Goal: Task Accomplishment & Management: Manage account settings

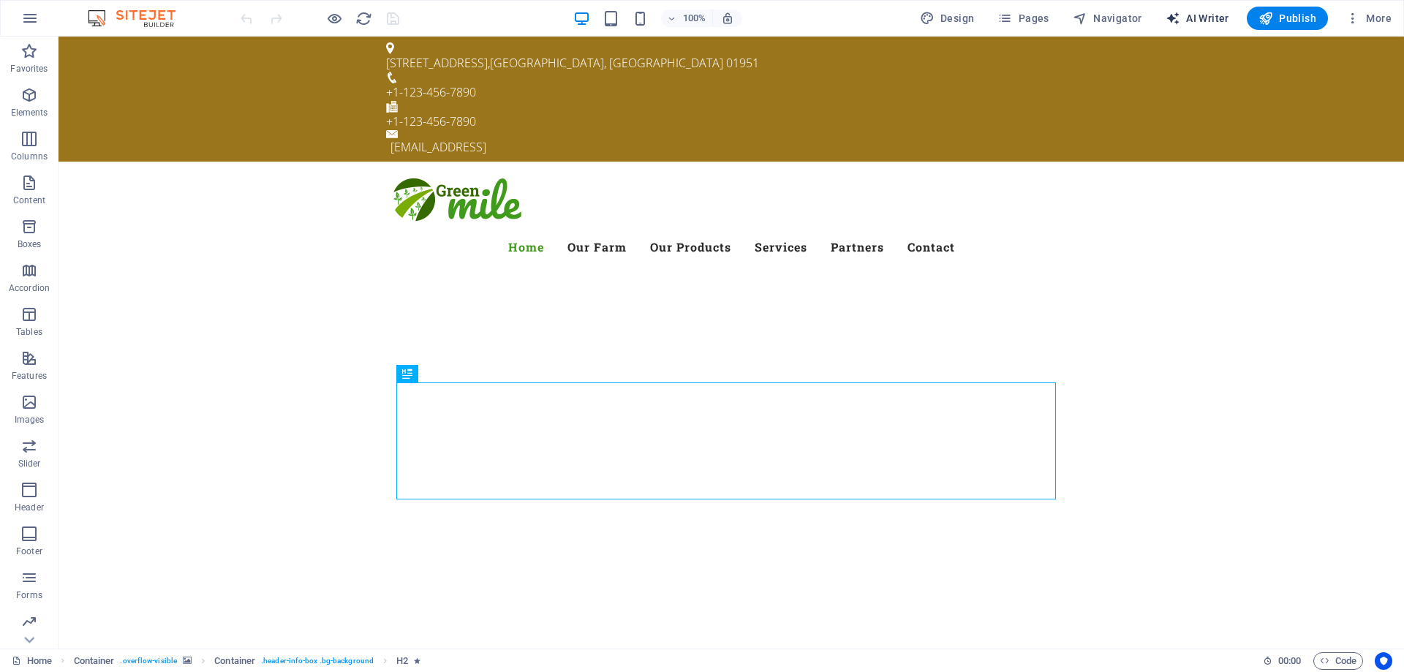
click at [1195, 14] on span "AI Writer" at bounding box center [1198, 18] width 64 height 15
select select "English"
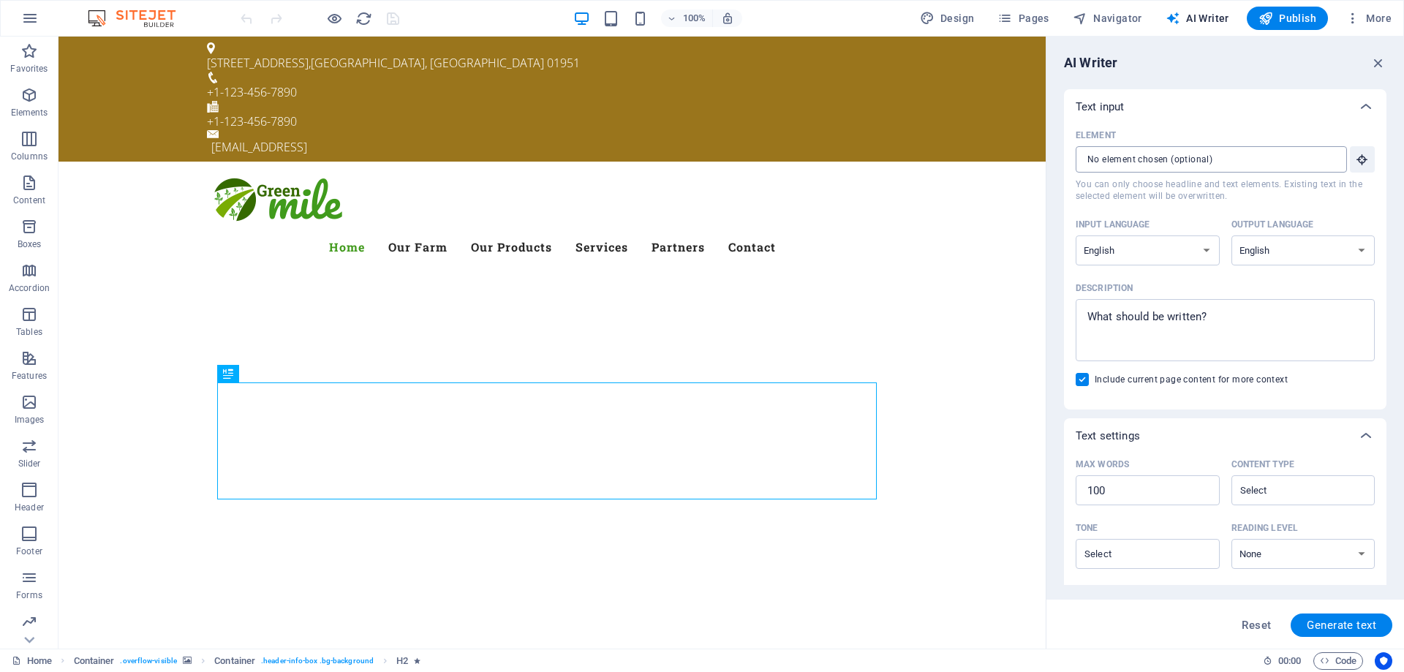
click at [1214, 167] on input "Element ​ You can only choose headline and text elements. Existing text in the …" at bounding box center [1206, 159] width 261 height 26
click at [1214, 168] on input "Element ​ You can only choose headline and text elements. Existing text in the …" at bounding box center [1206, 159] width 261 height 26
click at [1180, 162] on input "Element ​ You can only choose headline and text elements. Existing text in the …" at bounding box center [1206, 159] width 261 height 26
click at [1386, 69] on icon "button" at bounding box center [1379, 63] width 16 height 16
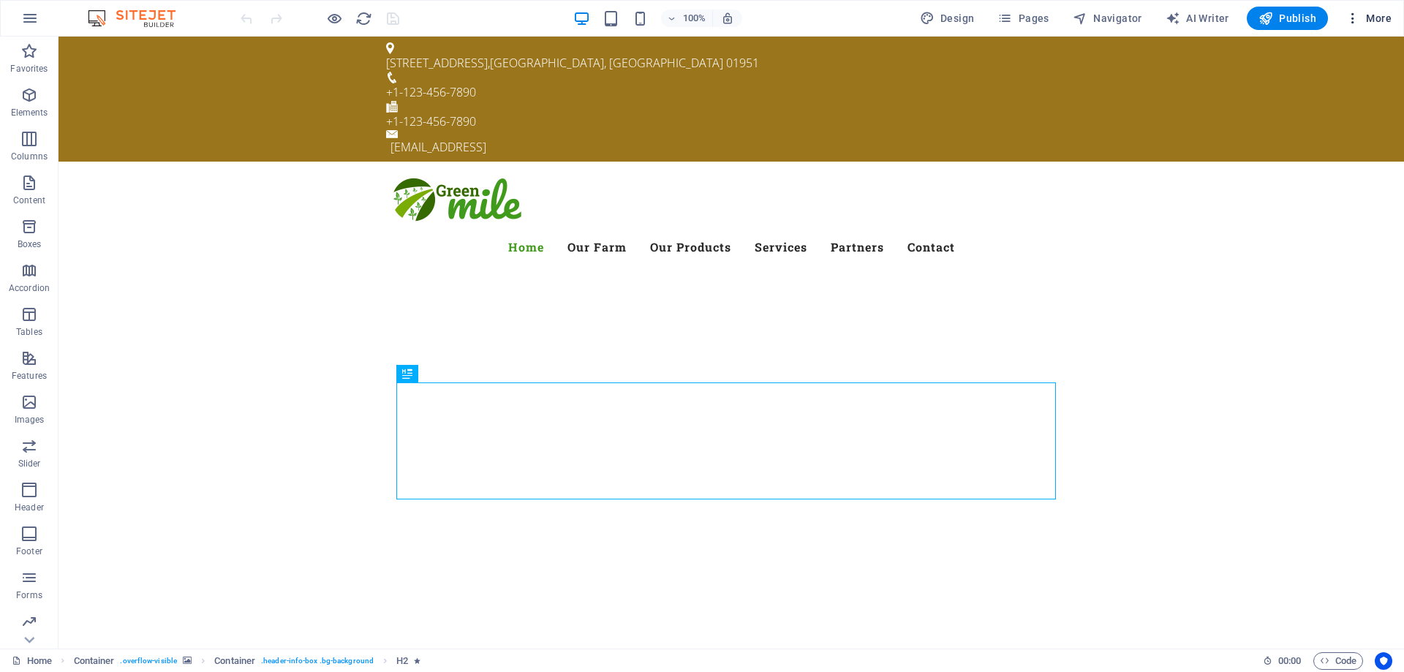
click at [1361, 15] on icon "button" at bounding box center [1353, 18] width 15 height 15
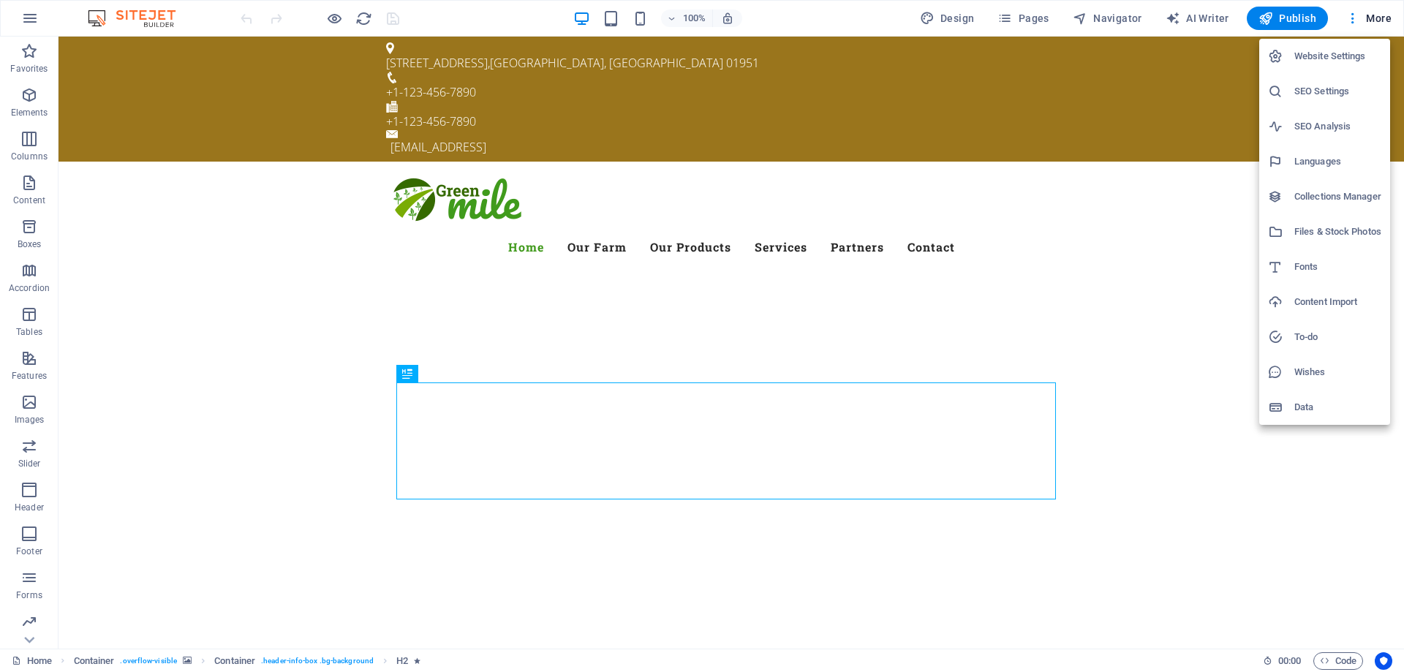
click at [37, 20] on div at bounding box center [702, 336] width 1404 height 672
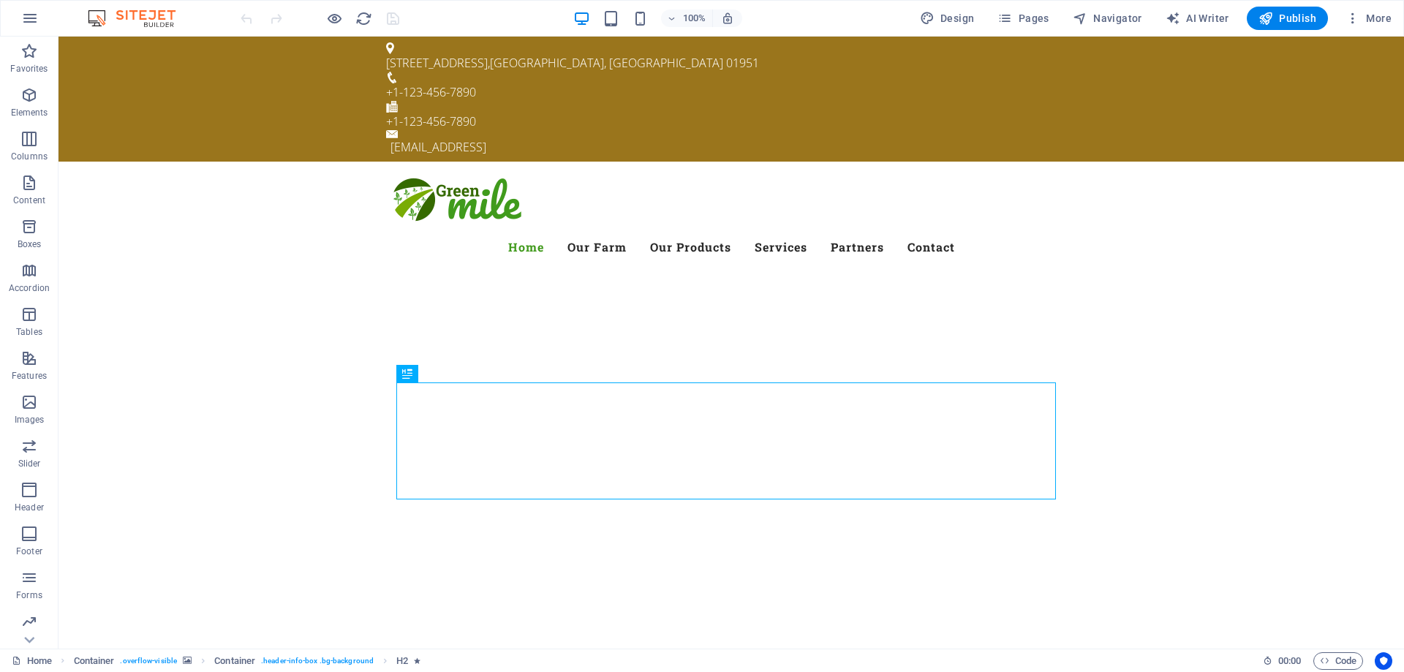
click at [37, 19] on icon "button" at bounding box center [30, 19] width 18 height 18
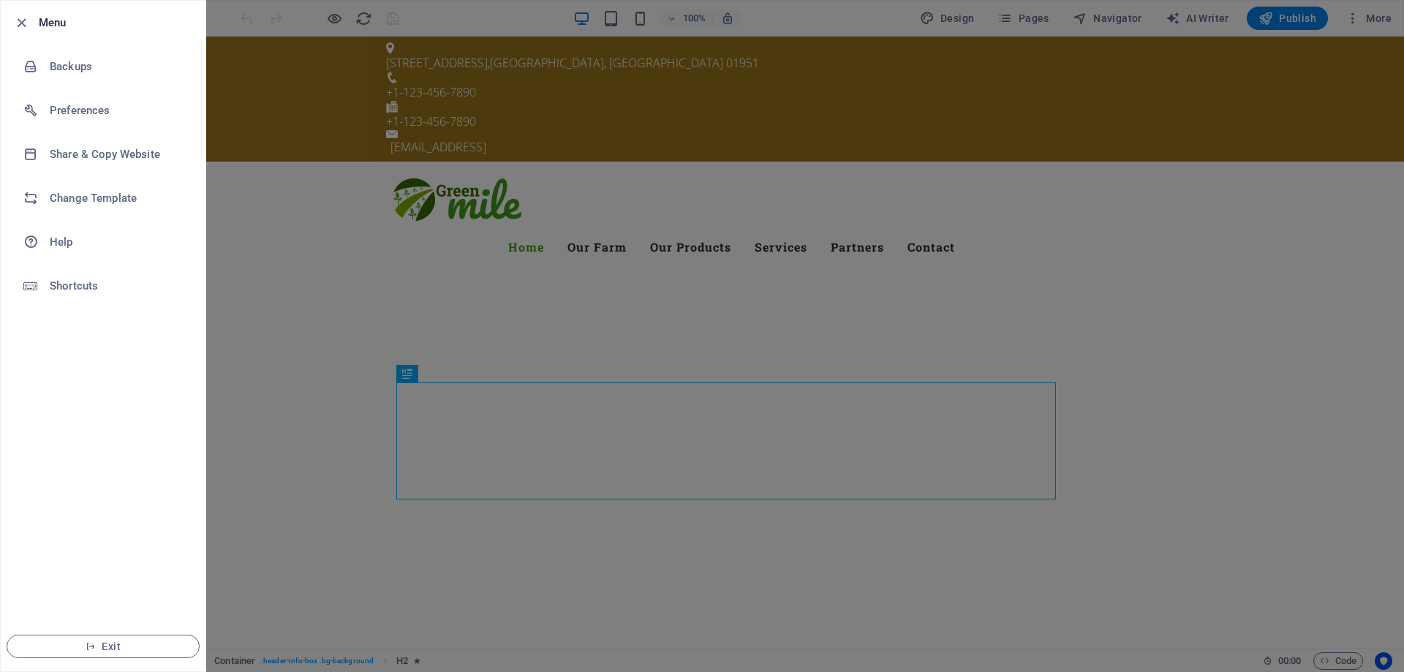
click at [1383, 14] on div at bounding box center [702, 336] width 1404 height 672
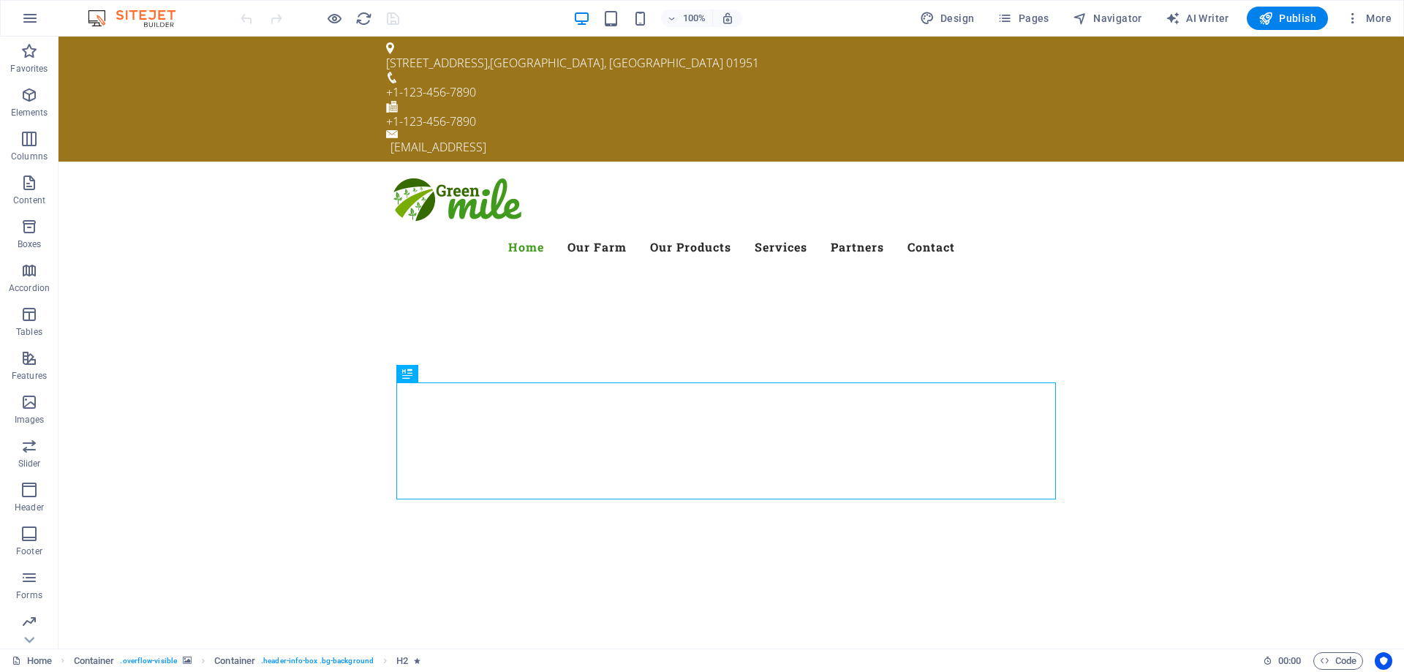
click at [1383, 14] on span "More" at bounding box center [1369, 18] width 46 height 15
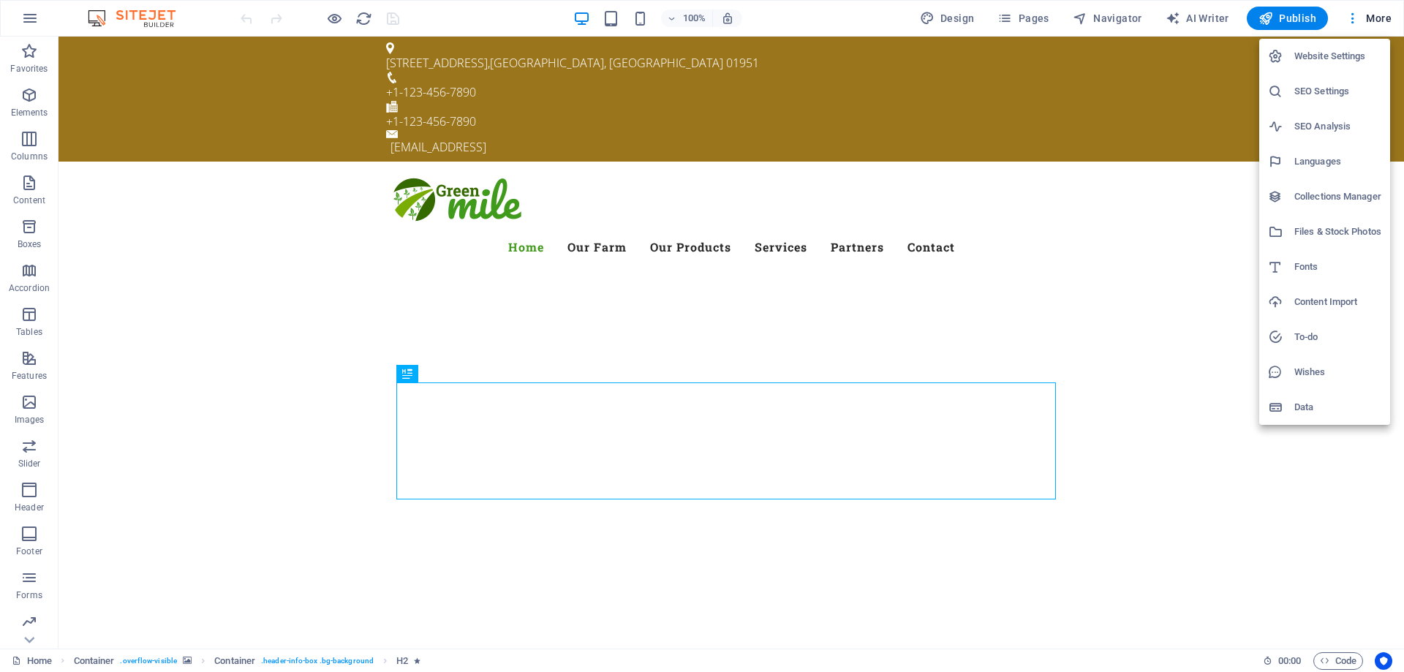
click at [1324, 167] on h6 "Languages" at bounding box center [1338, 162] width 87 height 18
select select "41"
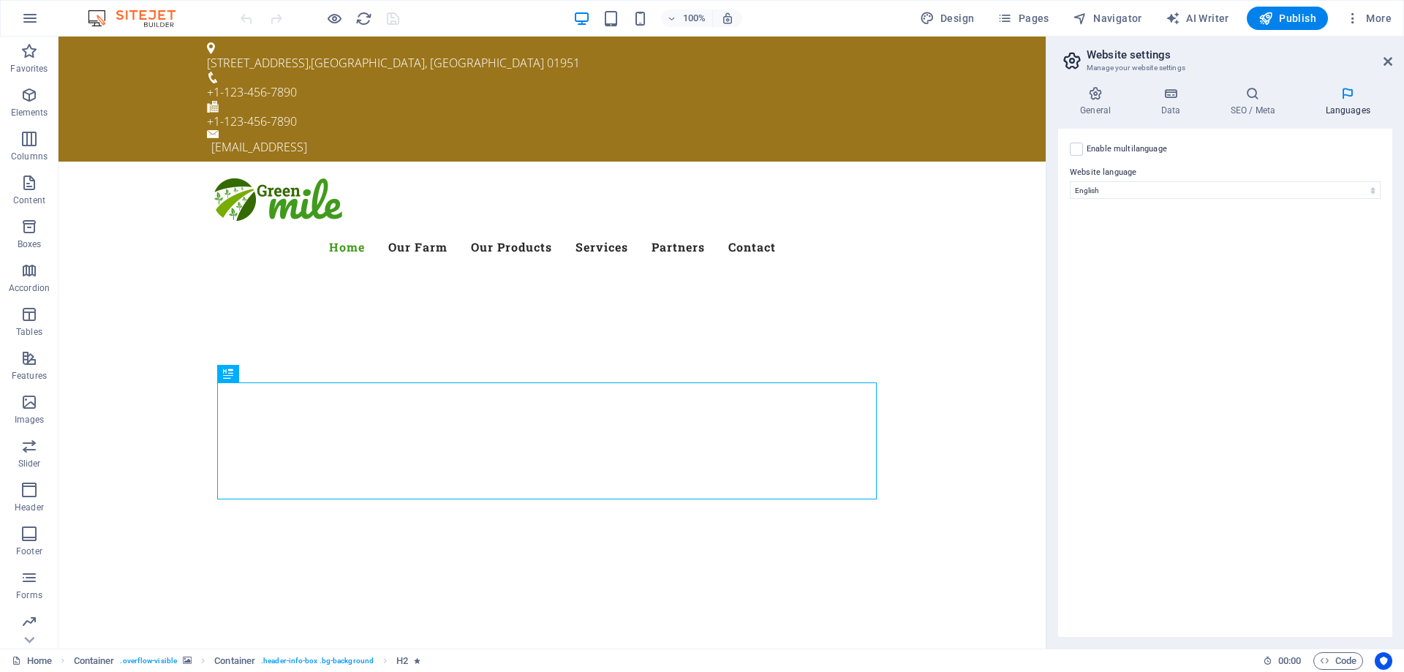
click at [1087, 149] on label "Enable multilanguage To disable multilanguage delete all languages until only o…" at bounding box center [1127, 149] width 80 height 18
click at [0, 0] on input "Enable multilanguage To disable multilanguage delete all languages until only o…" at bounding box center [0, 0] width 0 height 0
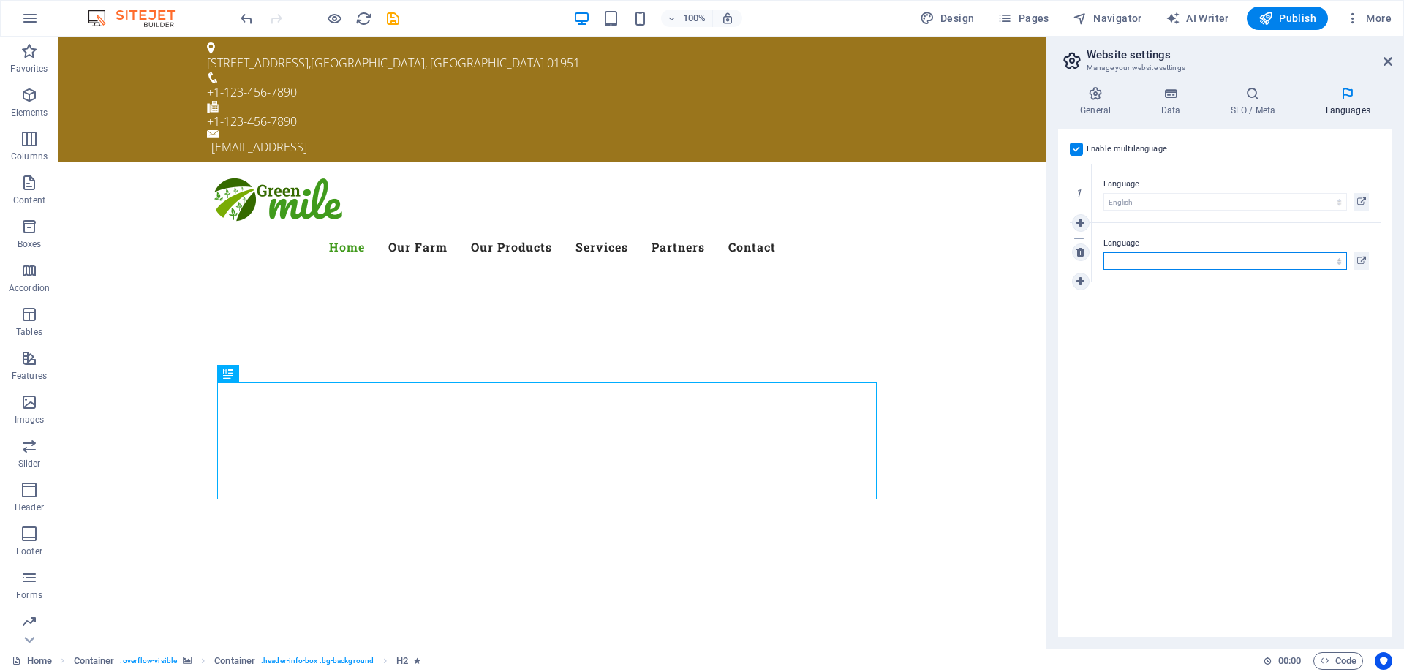
click at [1139, 264] on select "Abkhazian Afar Afrikaans Akan Albanian Amharic Arabic Aragonese Armenian Assame…" at bounding box center [1226, 261] width 244 height 18
select select "6"
click at [1104, 252] on select "Abkhazian Afar Afrikaans Akan Albanian Amharic Arabic Aragonese Armenian Assame…" at bounding box center [1226, 261] width 244 height 18
click at [1081, 278] on icon at bounding box center [1081, 282] width 8 height 10
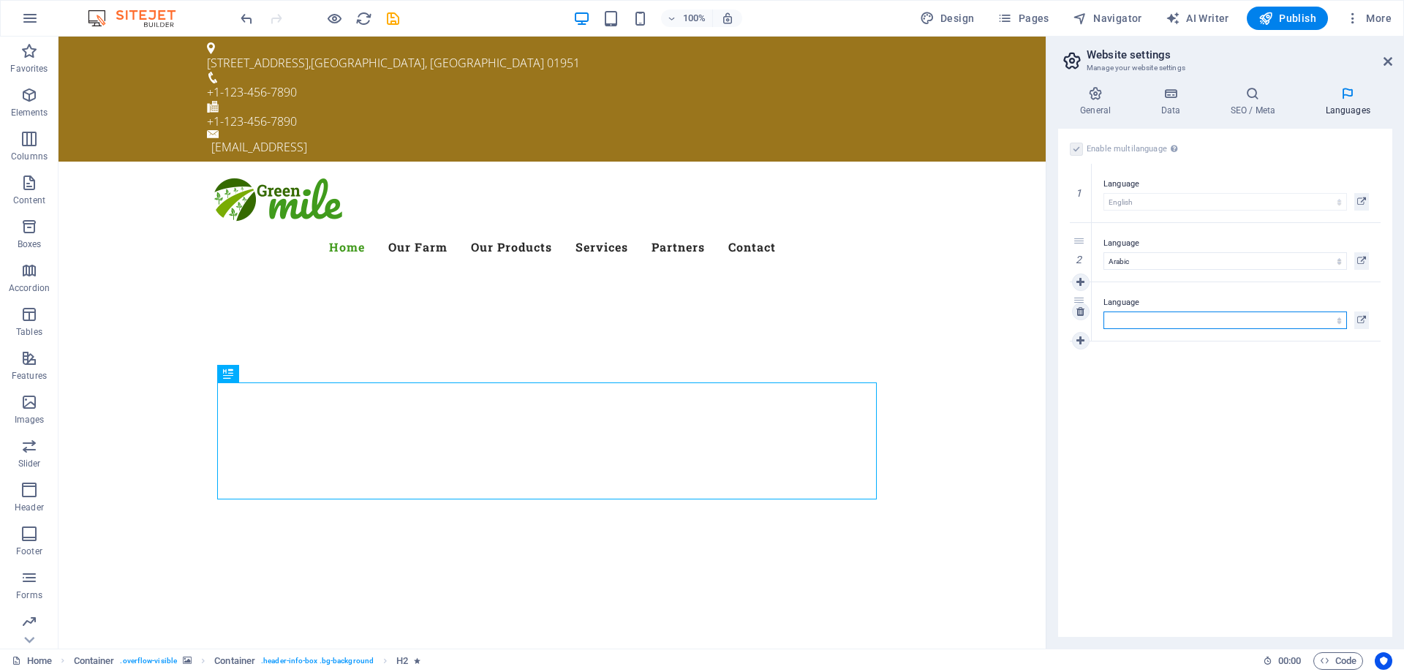
click at [1135, 323] on select "Abkhazian Afar Afrikaans Akan Albanian Amharic Arabic Aragonese Armenian Assame…" at bounding box center [1226, 321] width 244 height 18
select select "165"
click at [1104, 312] on select "Abkhazian Afar Afrikaans Akan Albanian Amharic Arabic Aragonese Armenian Assame…" at bounding box center [1226, 321] width 244 height 18
click at [1248, 448] on div "Enable multilanguage To disable multilanguage delete all languages until only o…" at bounding box center [1225, 383] width 334 height 508
click at [1393, 58] on aside "Website settings Manage your website settings General Data SEO / Meta Languages…" at bounding box center [1225, 343] width 358 height 612
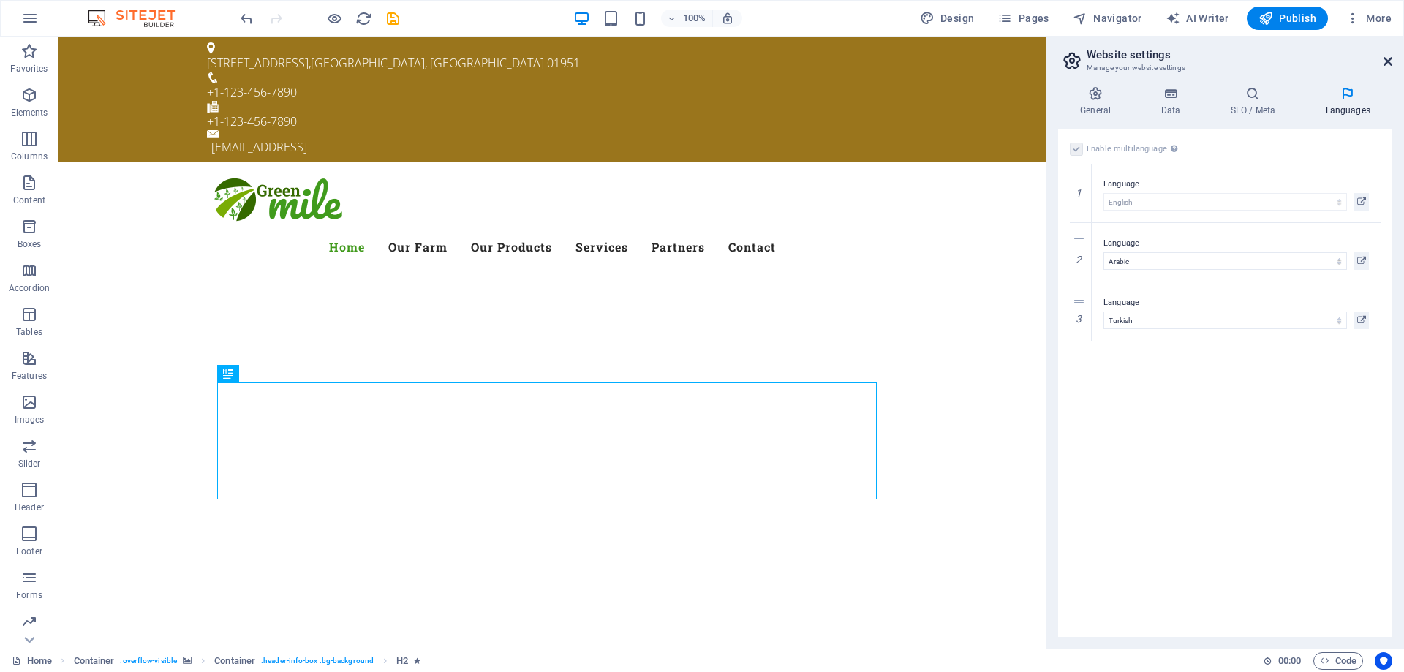
click at [1388, 63] on icon at bounding box center [1388, 62] width 9 height 12
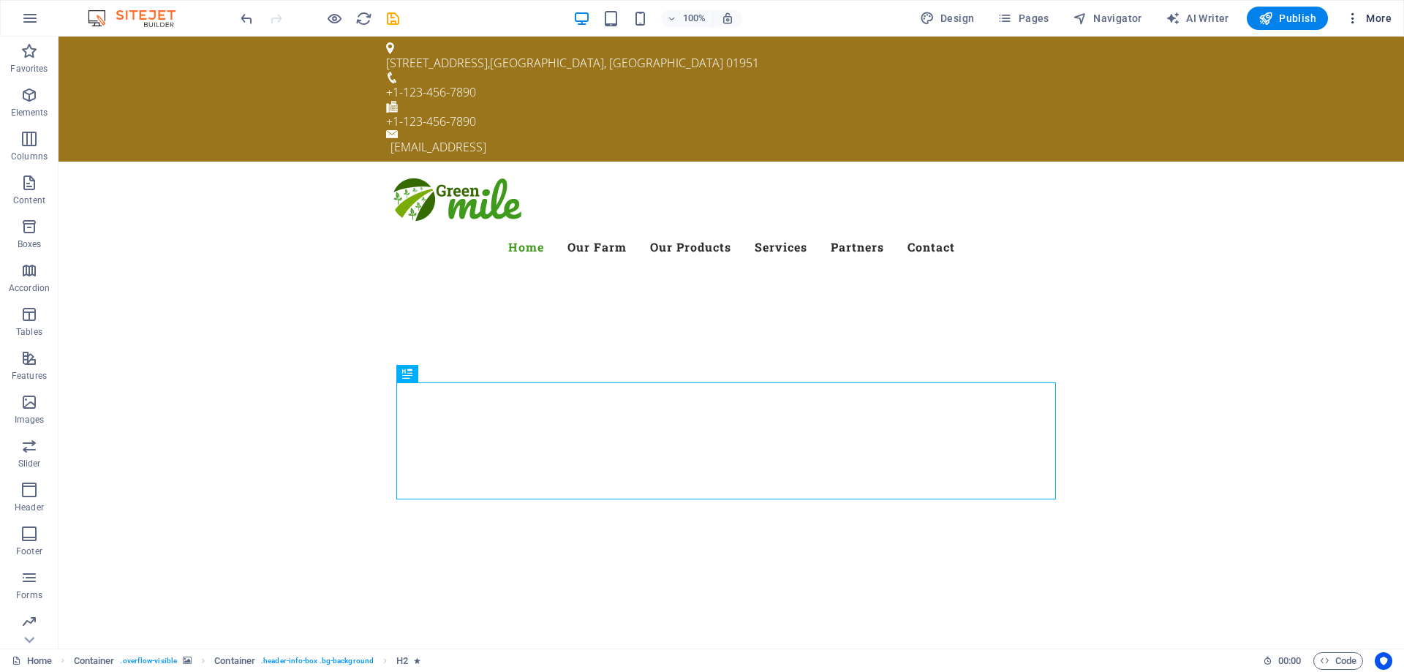
click at [1354, 15] on icon "button" at bounding box center [1353, 18] width 15 height 15
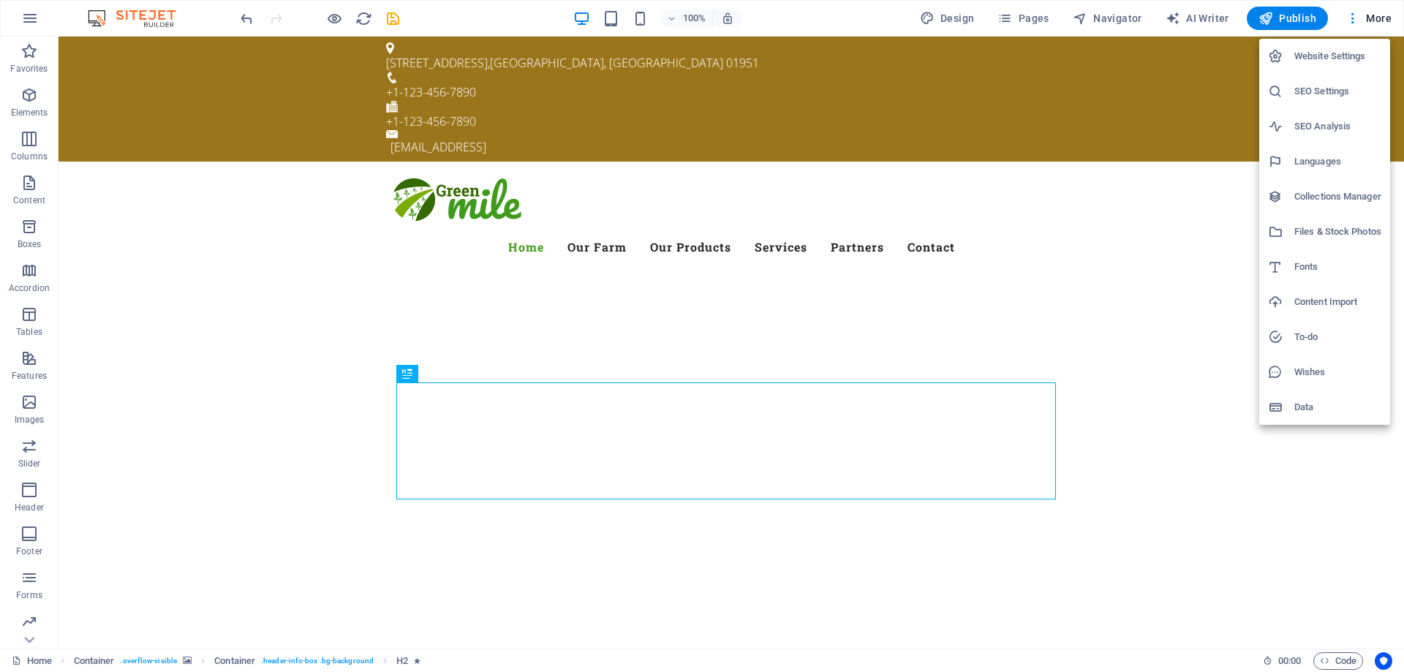
click at [1350, 49] on h6 "Website Settings" at bounding box center [1338, 57] width 87 height 18
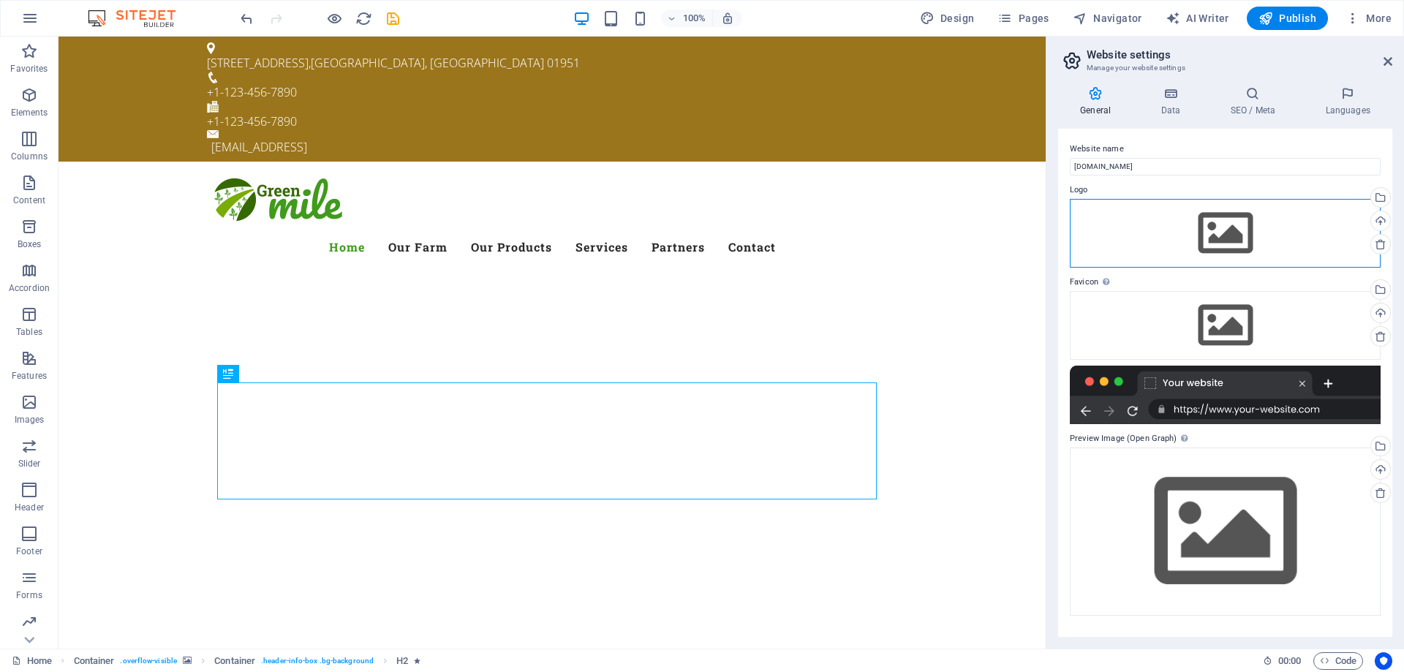
click at [1229, 239] on div "Drag files here, click to choose files or select files from Files or our free s…" at bounding box center [1225, 233] width 311 height 69
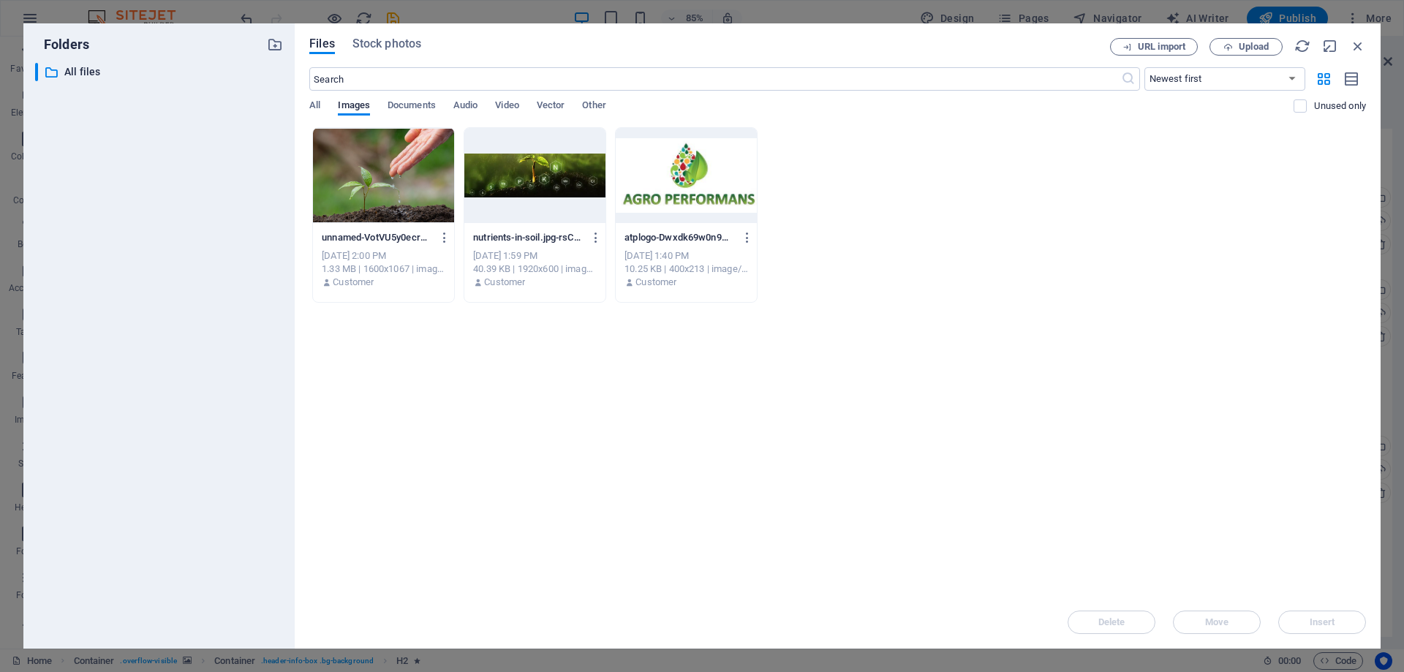
click at [710, 190] on div at bounding box center [686, 175] width 141 height 95
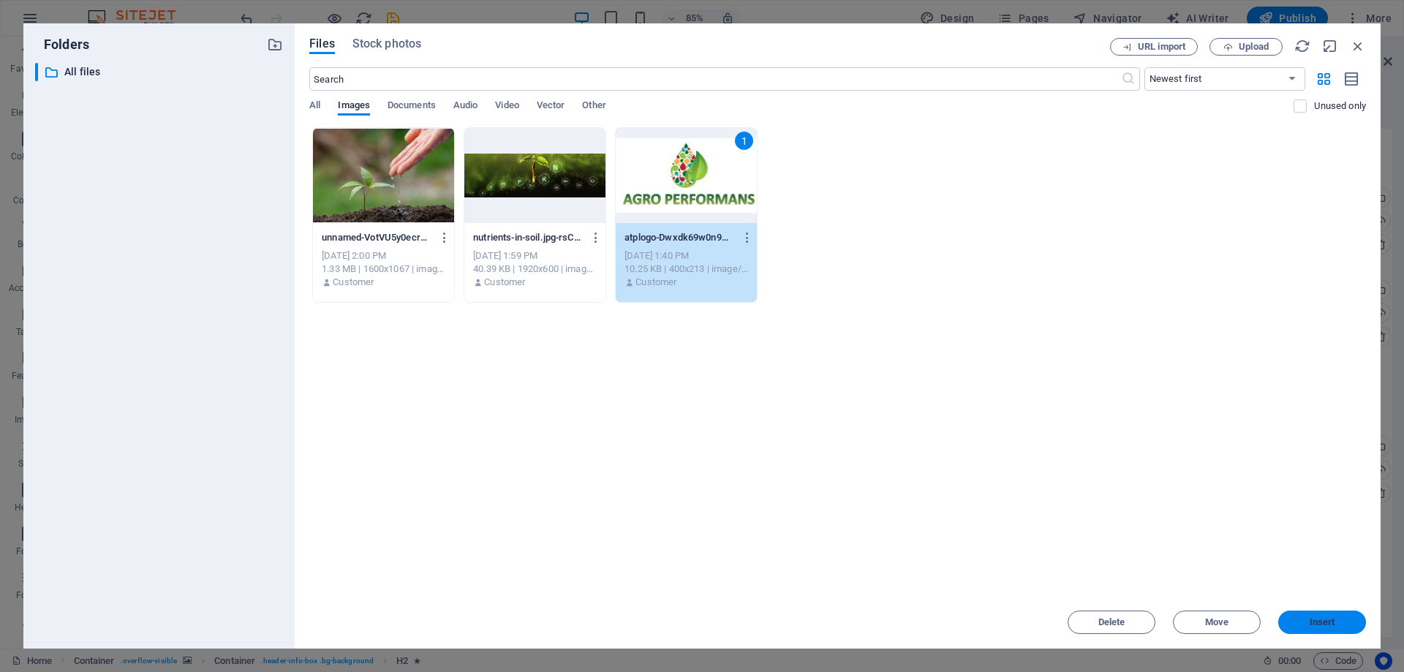
click at [1305, 619] on span "Insert" at bounding box center [1322, 622] width 76 height 9
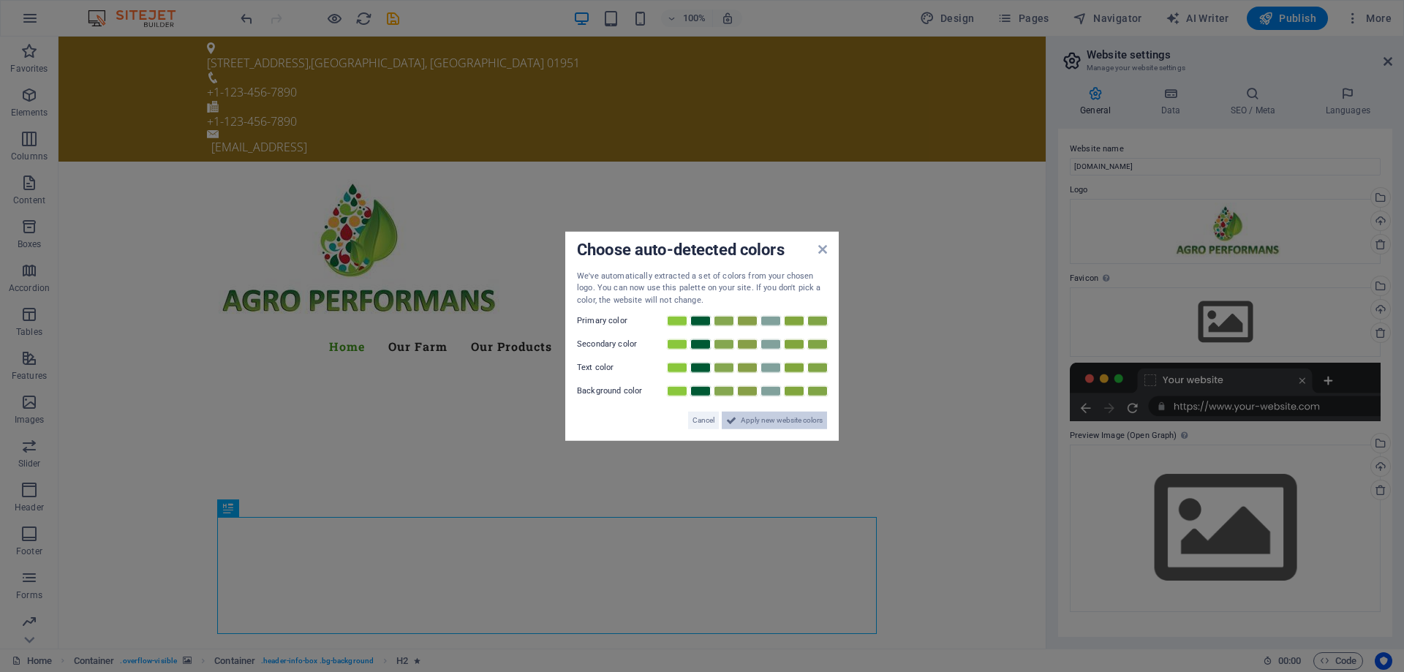
click at [805, 427] on span "Apply new website colors" at bounding box center [782, 421] width 82 height 18
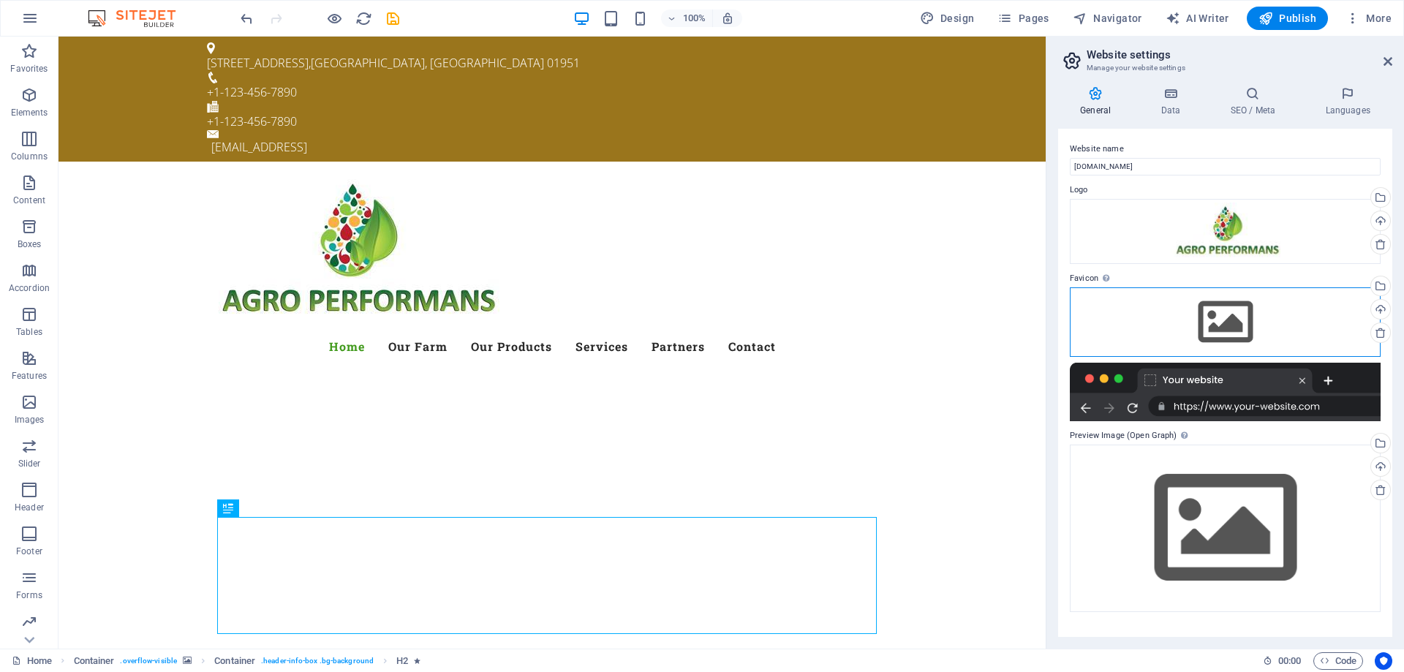
click at [1223, 320] on div "Drag files here, click to choose files or select files from Files or our free s…" at bounding box center [1225, 321] width 311 height 69
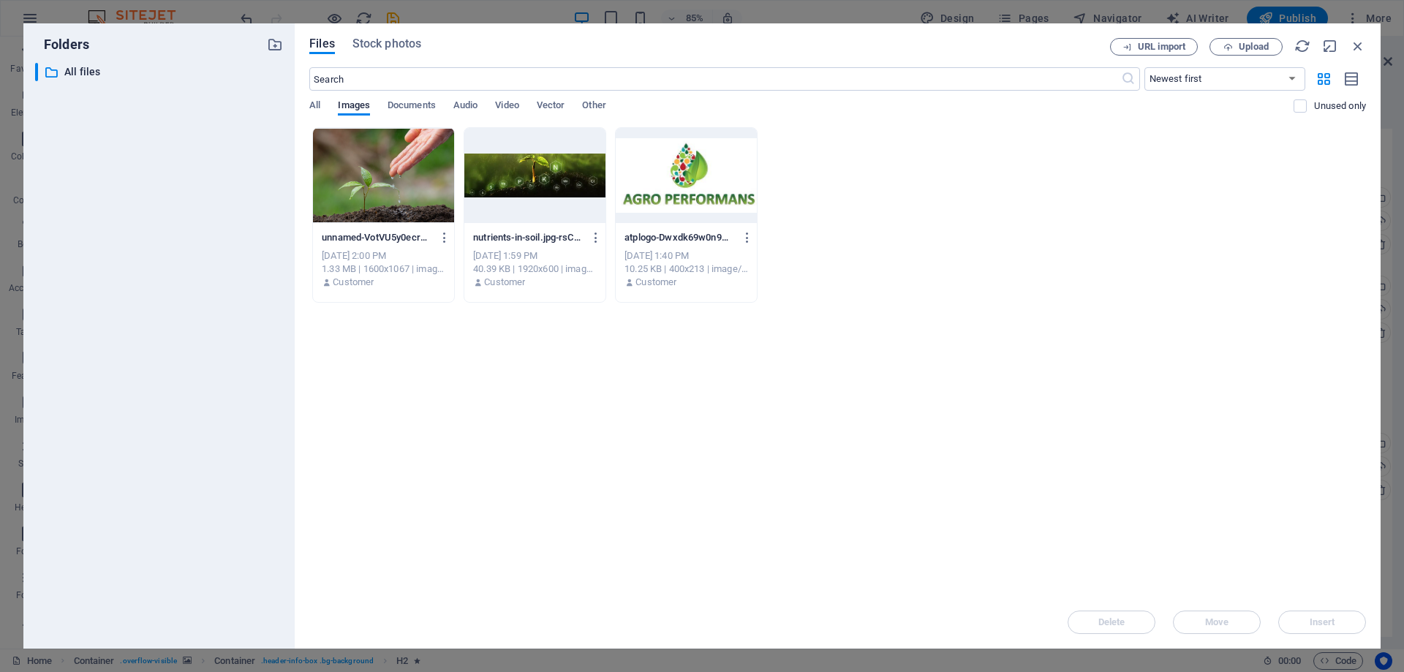
click at [382, 195] on div at bounding box center [383, 175] width 141 height 95
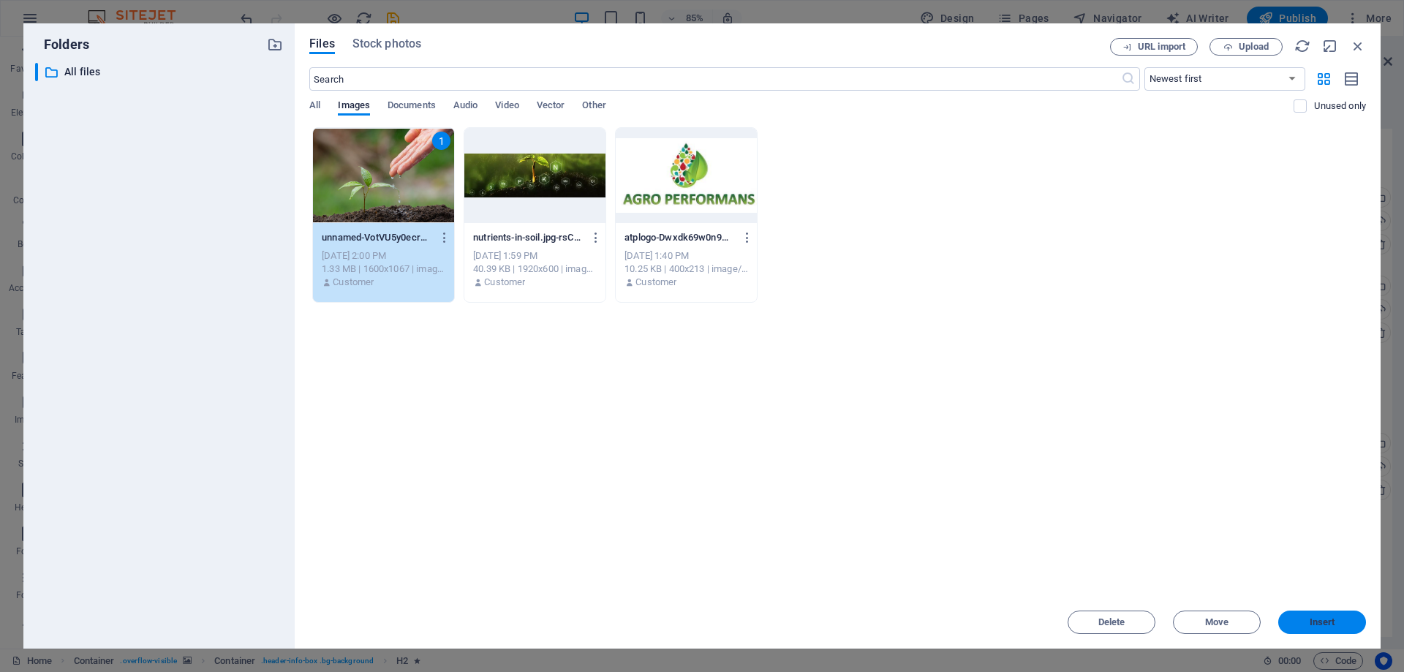
click at [1328, 625] on span "Insert" at bounding box center [1323, 622] width 26 height 9
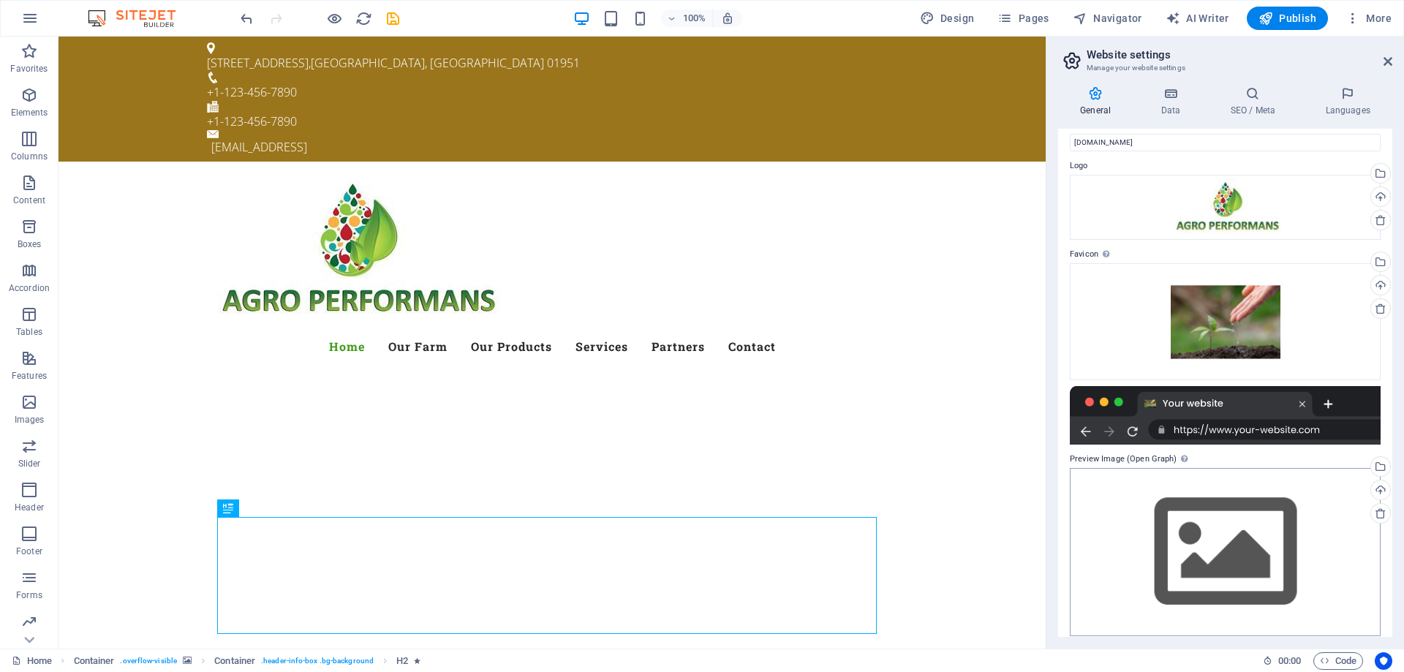
scroll to position [35, 0]
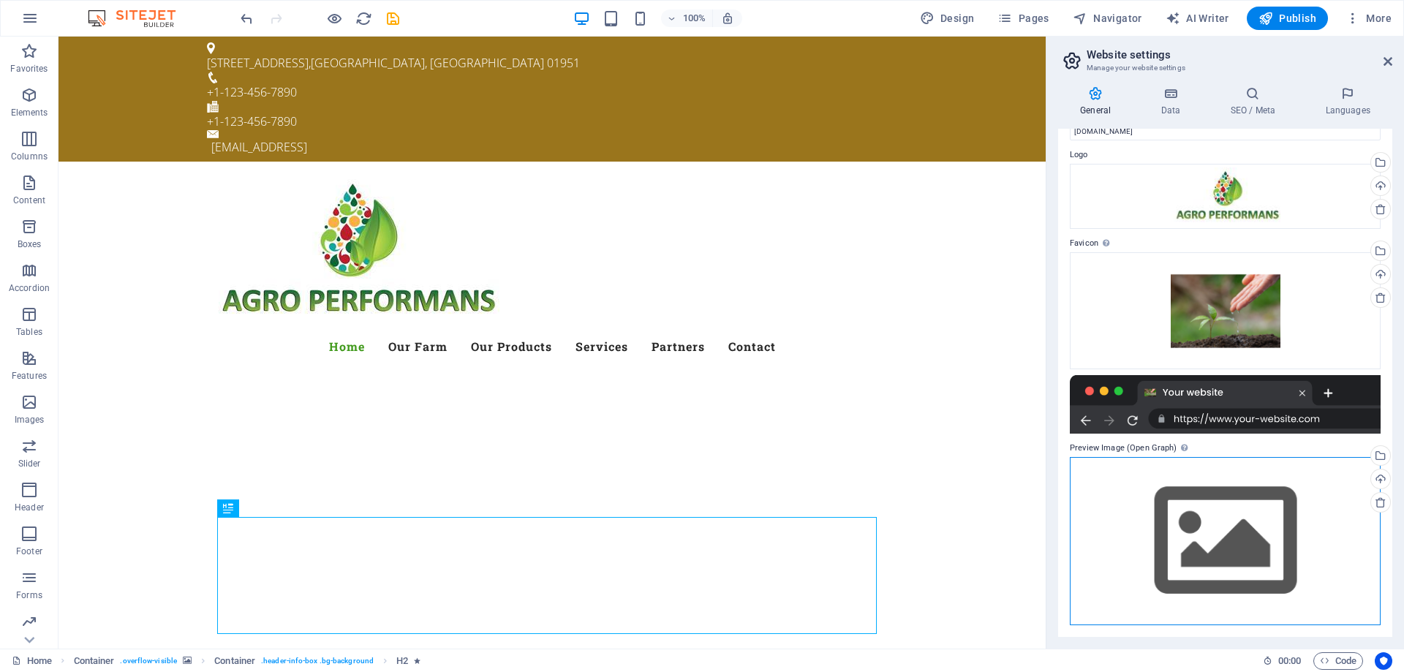
click at [1222, 537] on div "Drag files here, click to choose files or select files from Files or our free s…" at bounding box center [1225, 541] width 311 height 168
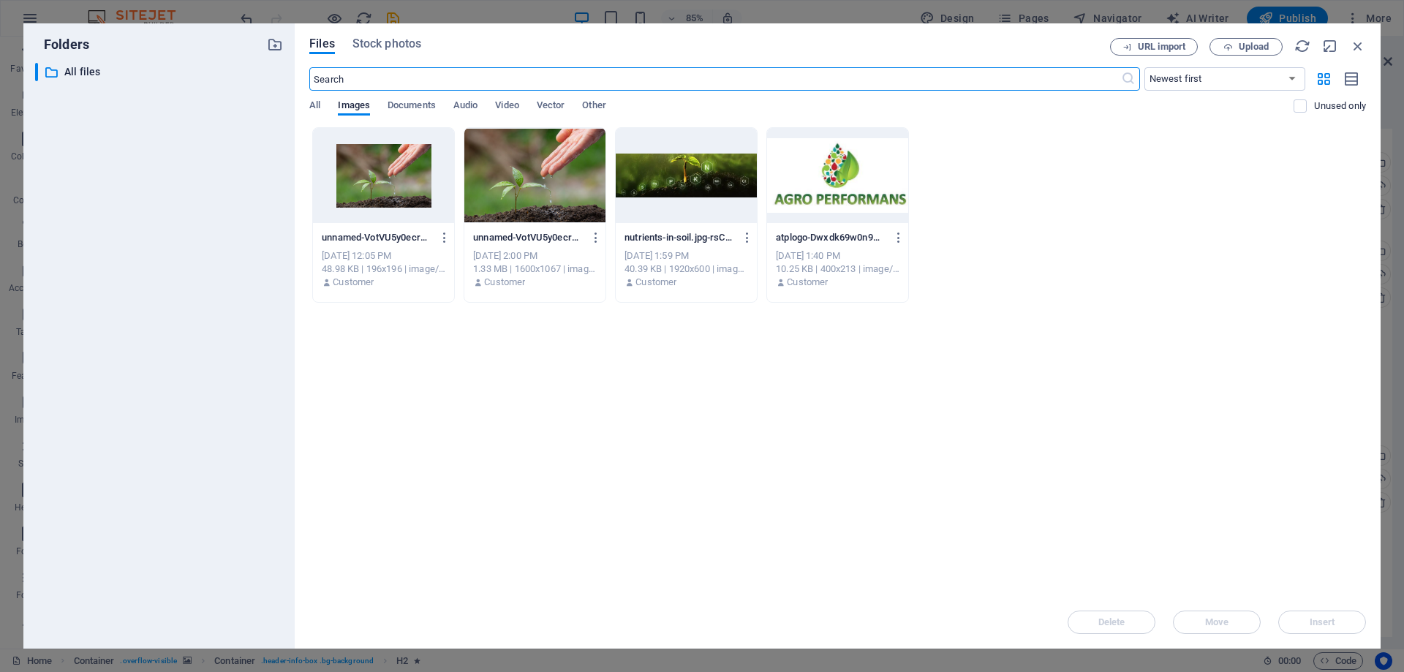
click at [661, 172] on div at bounding box center [686, 175] width 141 height 95
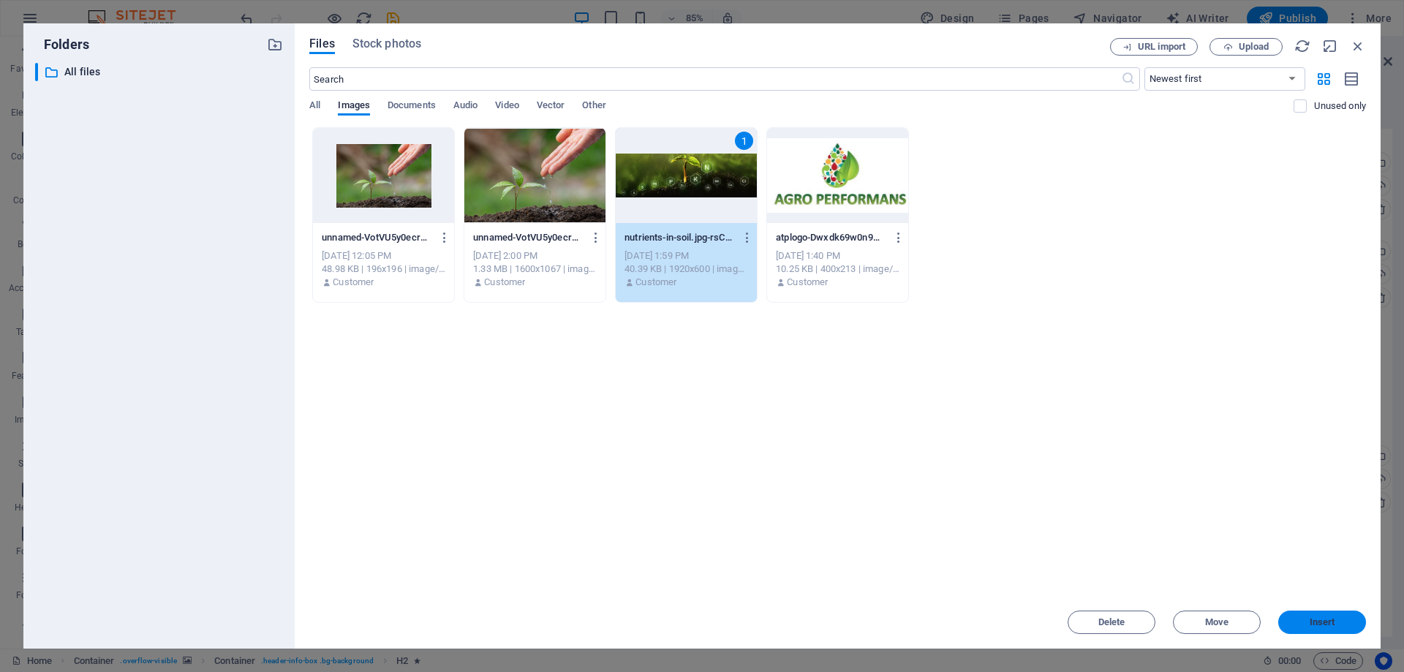
click at [1352, 622] on span "Insert" at bounding box center [1322, 622] width 76 height 9
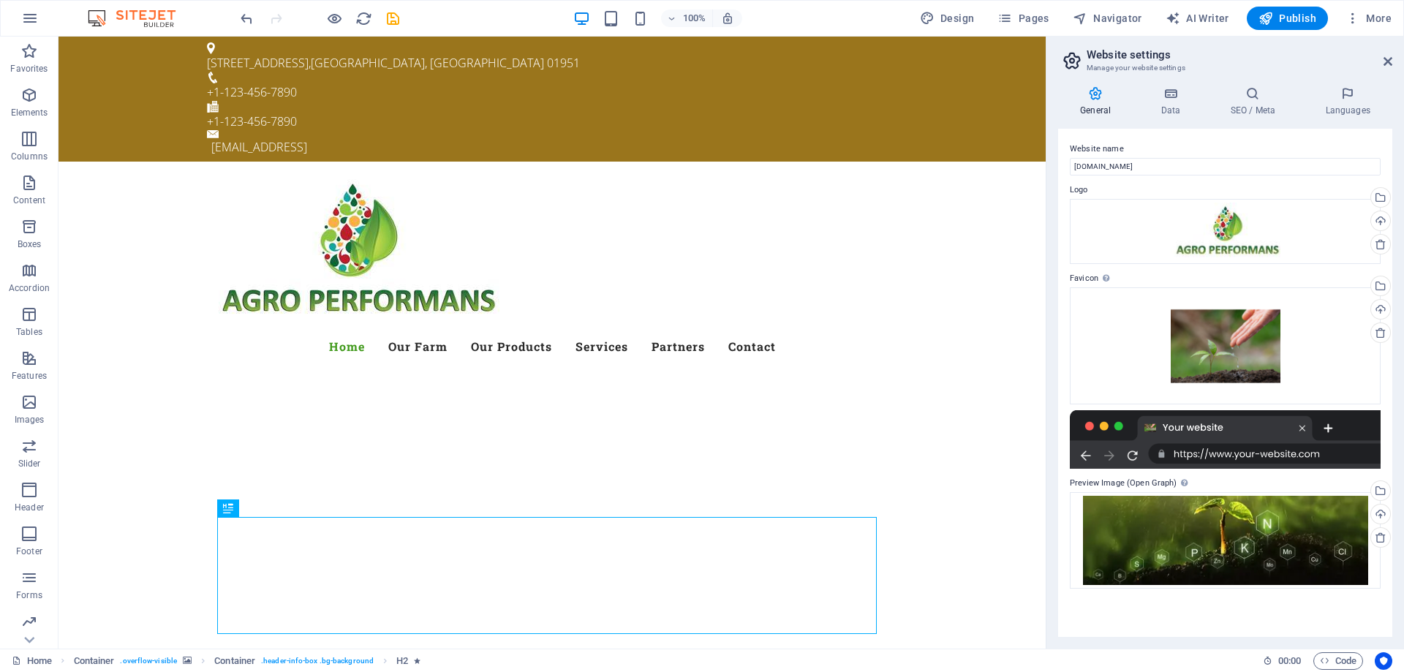
scroll to position [0, 0]
click at [1179, 114] on h4 "Data" at bounding box center [1173, 101] width 69 height 31
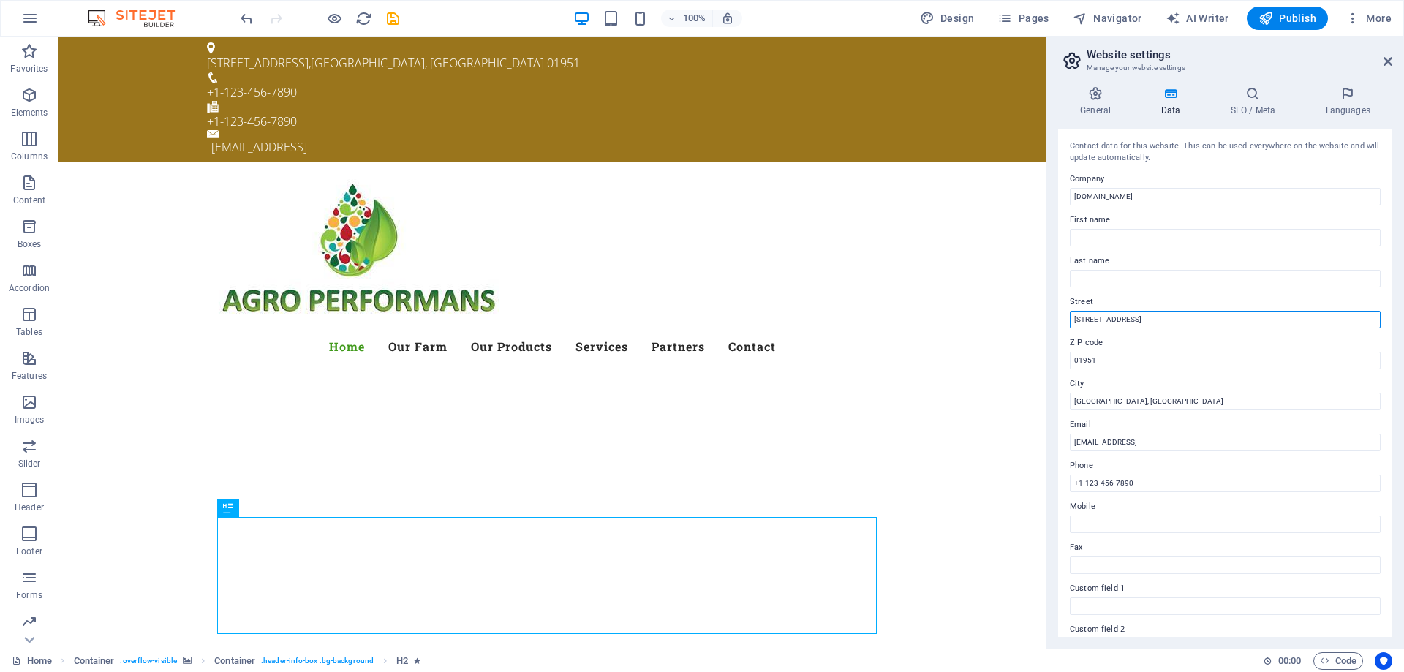
drag, startPoint x: 1141, startPoint y: 322, endPoint x: 1053, endPoint y: 317, distance: 87.9
click at [1053, 317] on div "General Data SEO / Meta Languages Website name [DOMAIN_NAME] Logo Drag files he…" at bounding box center [1226, 362] width 358 height 574
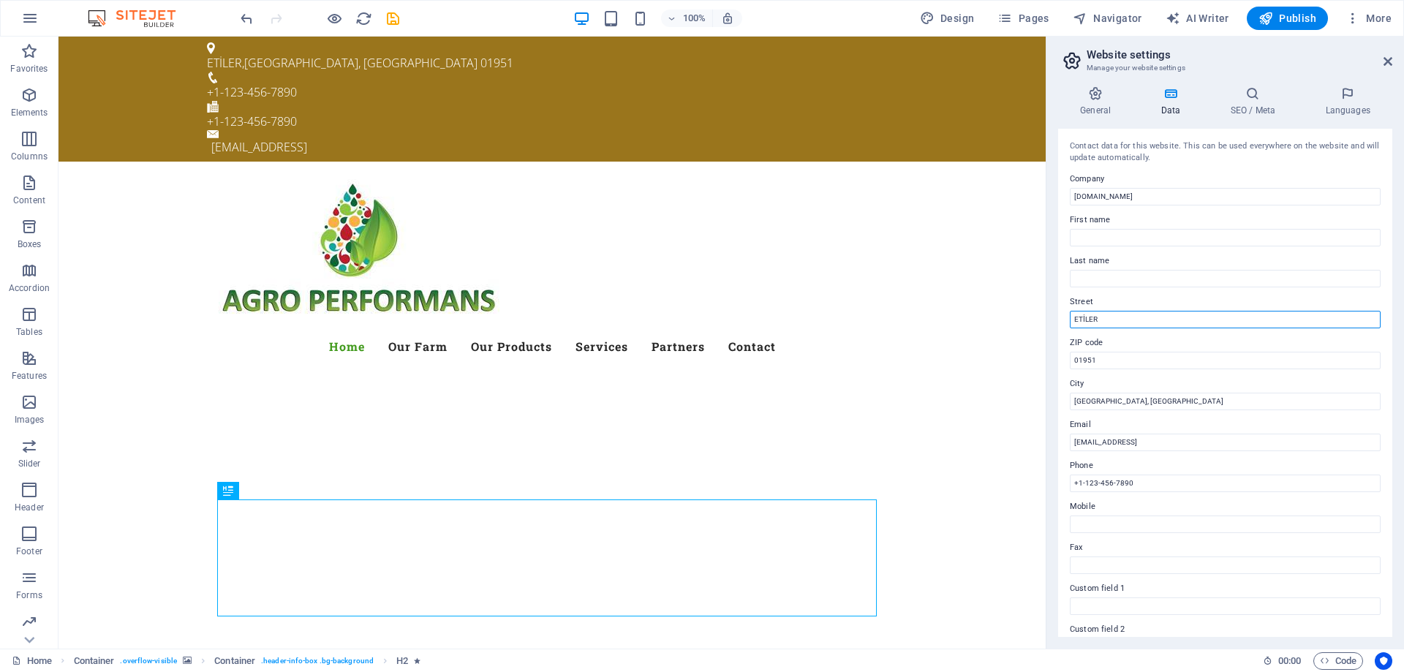
type input "Etiler mh evliyaçelebi CD 23/106"
type input "Semih"
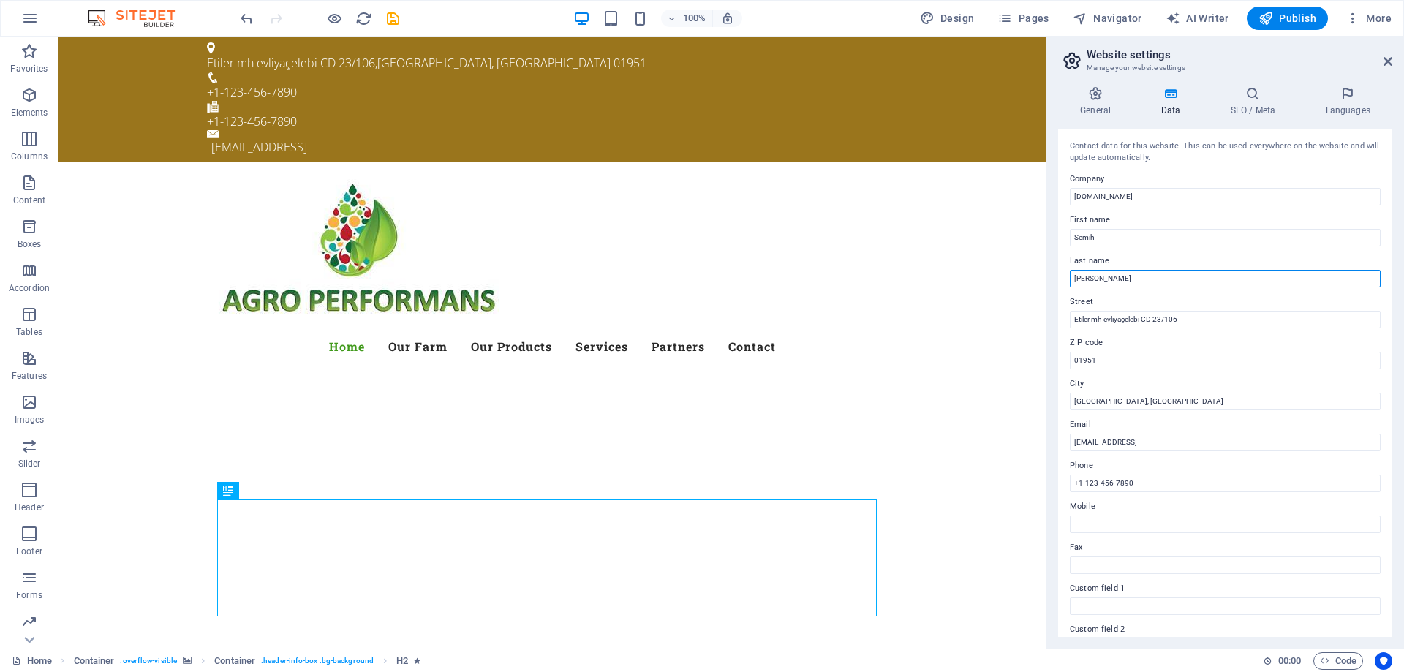
click at [1086, 276] on input "[PERSON_NAME]" at bounding box center [1225, 279] width 311 height 18
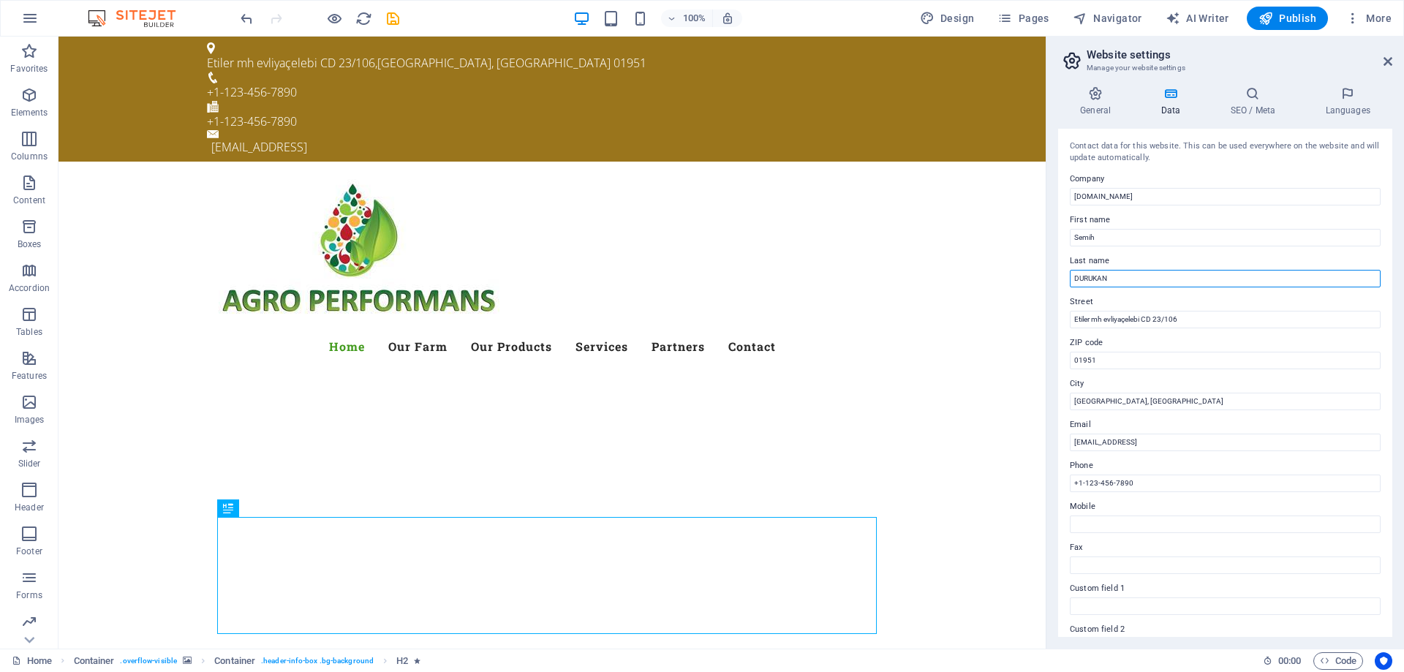
type input "DURUKAN"
click at [1148, 252] on label "Last name" at bounding box center [1225, 261] width 311 height 18
click at [1148, 270] on input "DURUKAN" at bounding box center [1225, 279] width 311 height 18
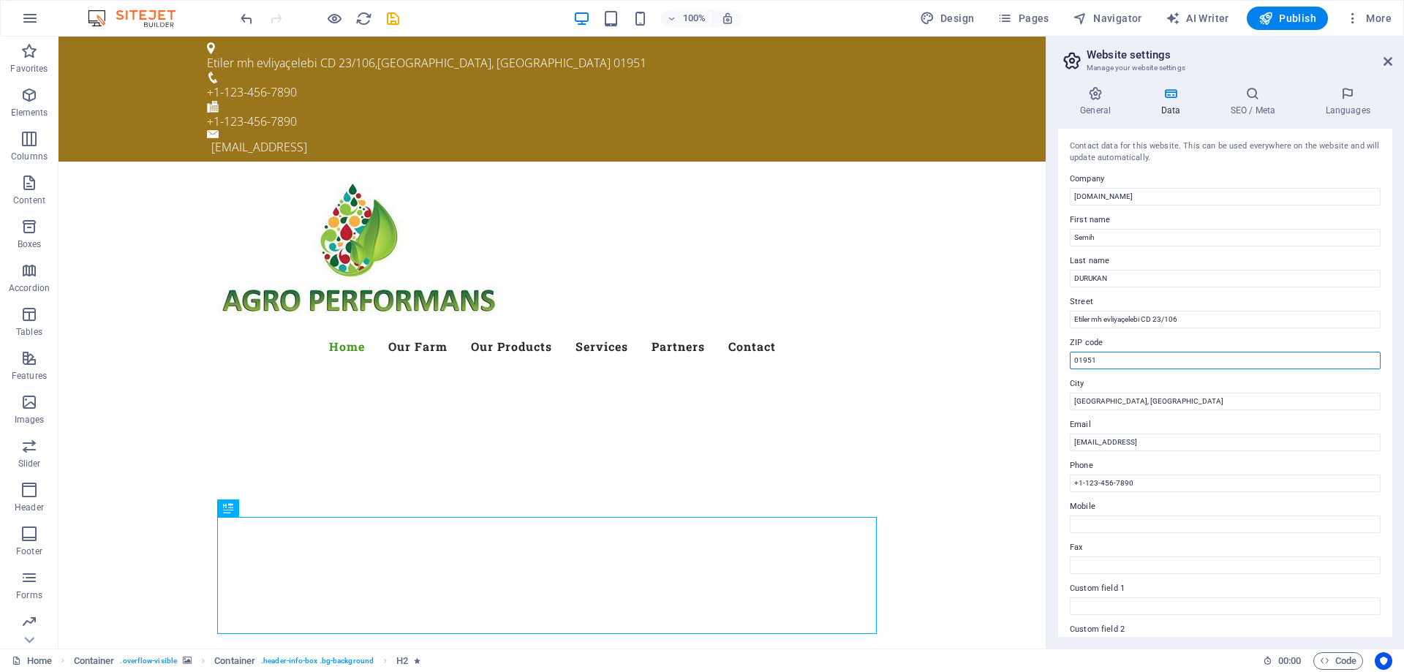
click at [1108, 358] on input "01951" at bounding box center [1225, 361] width 311 height 18
type input "07190"
click at [1094, 402] on input "[GEOGRAPHIC_DATA], [GEOGRAPHIC_DATA]" at bounding box center [1225, 402] width 311 height 18
drag, startPoint x: 1176, startPoint y: 437, endPoint x: 1043, endPoint y: 407, distance: 136.5
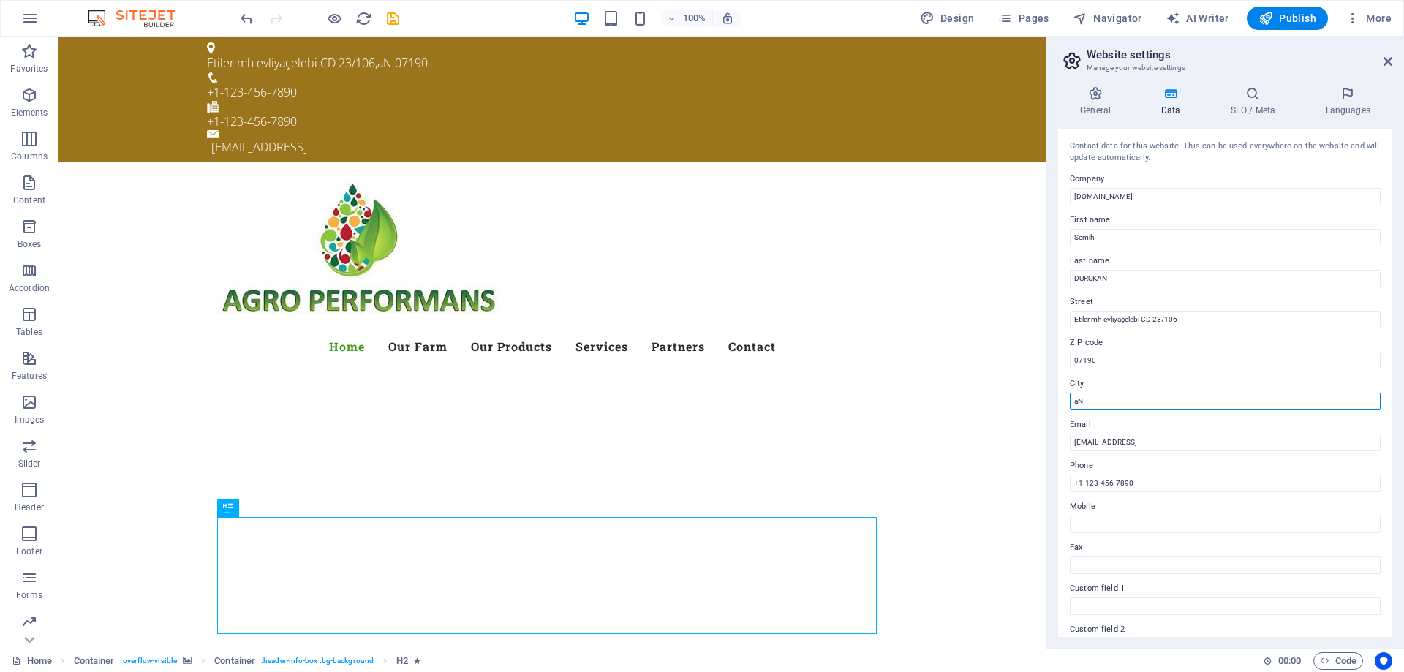
type input "[GEOGRAPHIC_DATA]"
click at [1184, 475] on input "+1-123-456-7890" at bounding box center [1225, 484] width 311 height 18
drag, startPoint x: 1240, startPoint y: 518, endPoint x: 1023, endPoint y: 476, distance: 221.2
click at [1148, 477] on div "Phone [PHONE_NUMBER]" at bounding box center [1225, 474] width 311 height 35
click at [1145, 487] on input "+1-123-456-7890" at bounding box center [1225, 484] width 311 height 18
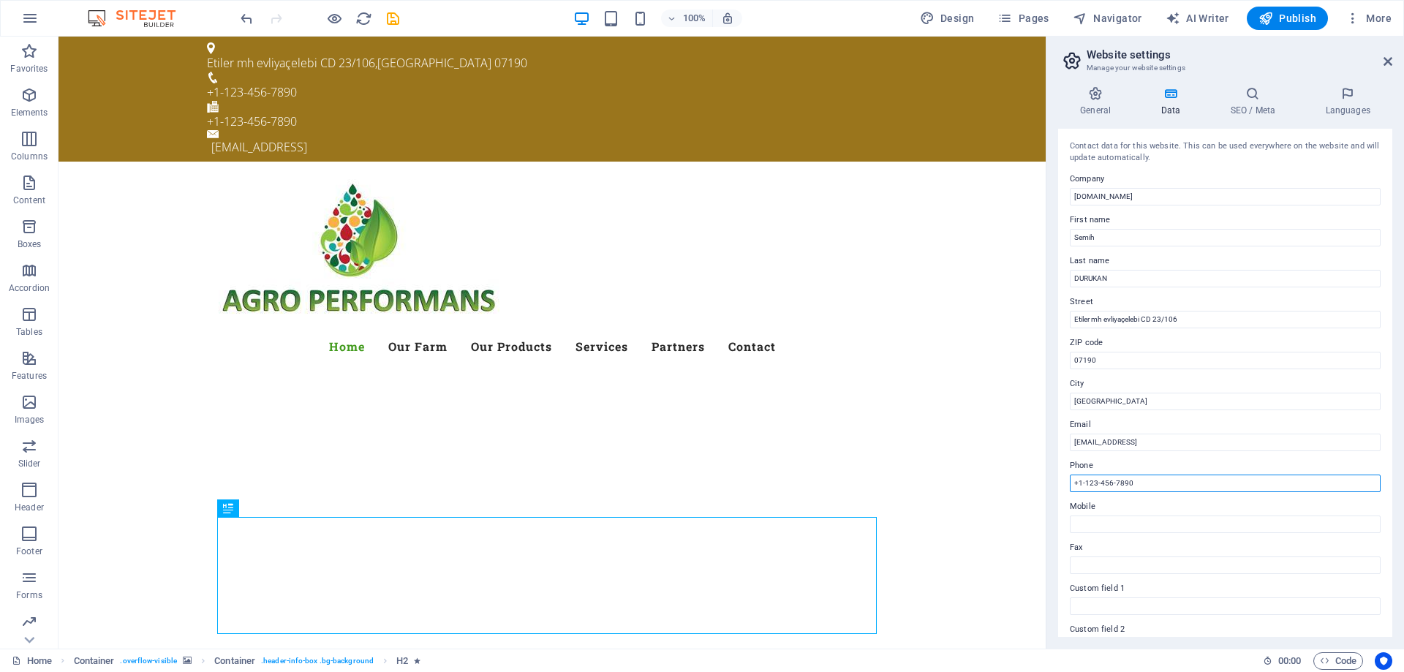
drag, startPoint x: 1203, startPoint y: 524, endPoint x: 1045, endPoint y: 482, distance: 163.6
drag, startPoint x: 1130, startPoint y: 482, endPoint x: 1050, endPoint y: 483, distance: 79.7
click at [1050, 483] on div "General Data SEO / Meta Languages Website name [DOMAIN_NAME] Logo Drag files he…" at bounding box center [1226, 362] width 358 height 574
type input "[PHONE_NUMBER]"
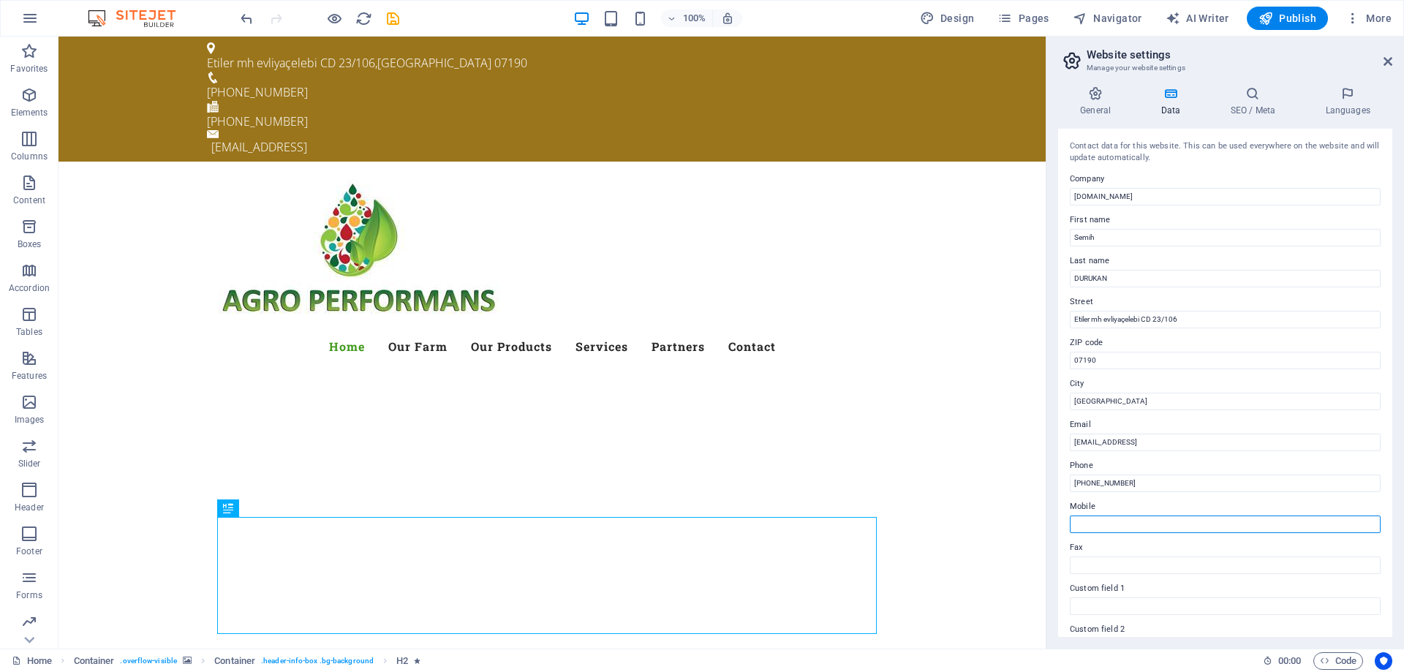
click at [1077, 522] on input "Mobile" at bounding box center [1225, 525] width 311 height 18
paste input "[PHONE_NUMBER]"
type input "[PHONE_NUMBER]"
click at [1126, 563] on input "Fax" at bounding box center [1225, 566] width 311 height 18
paste input "[PHONE_NUMBER]"
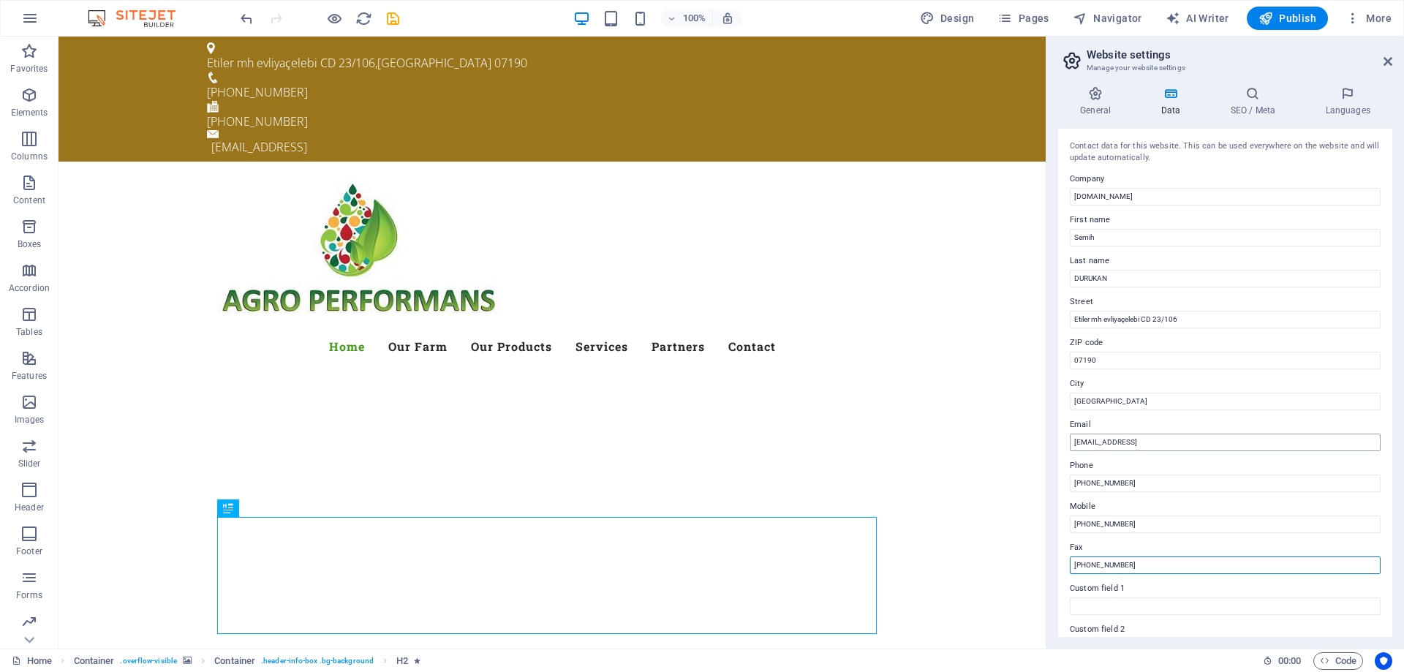
type input "[PHONE_NUMBER]"
click at [1096, 442] on input "[EMAIL_ADDRESS]" at bounding box center [1225, 443] width 311 height 18
drag, startPoint x: 1304, startPoint y: 479, endPoint x: 1036, endPoint y: 446, distance: 269.7
click at [1109, 444] on input "[EMAIL_ADDRESS]" at bounding box center [1225, 443] width 311 height 18
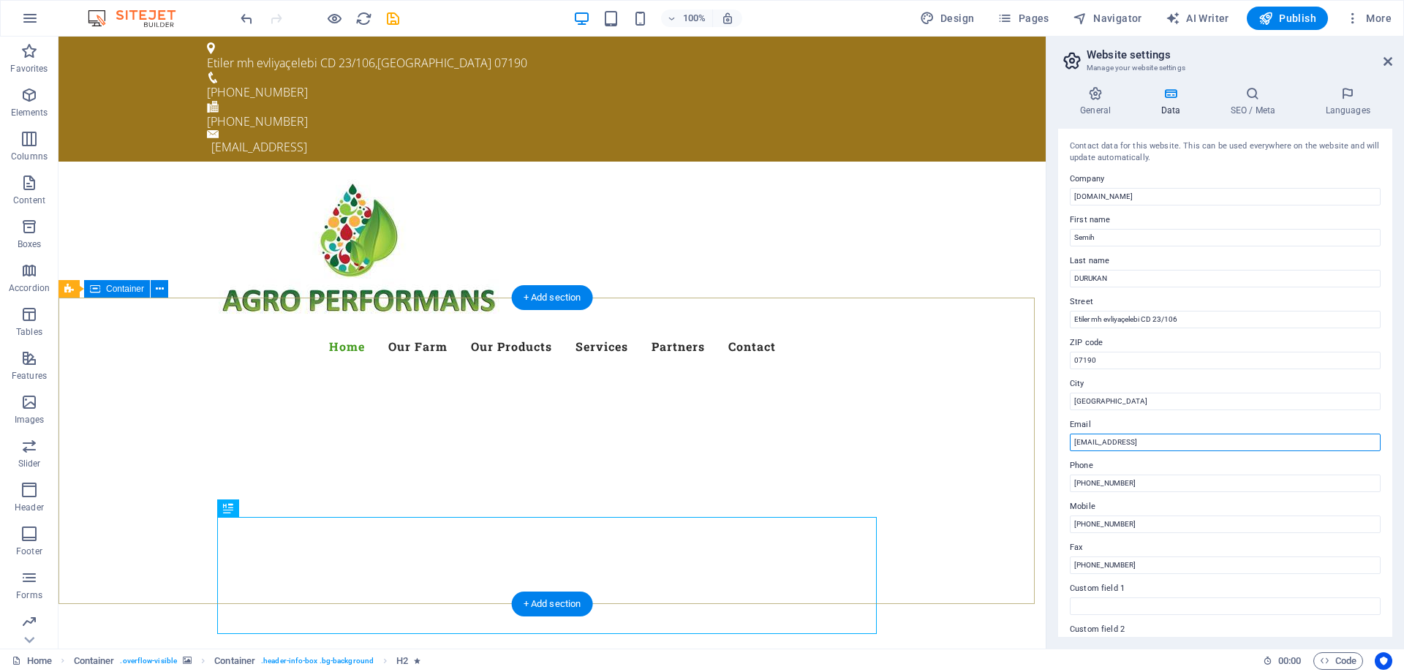
drag, startPoint x: 1301, startPoint y: 475, endPoint x: 1028, endPoint y: 443, distance: 274.8
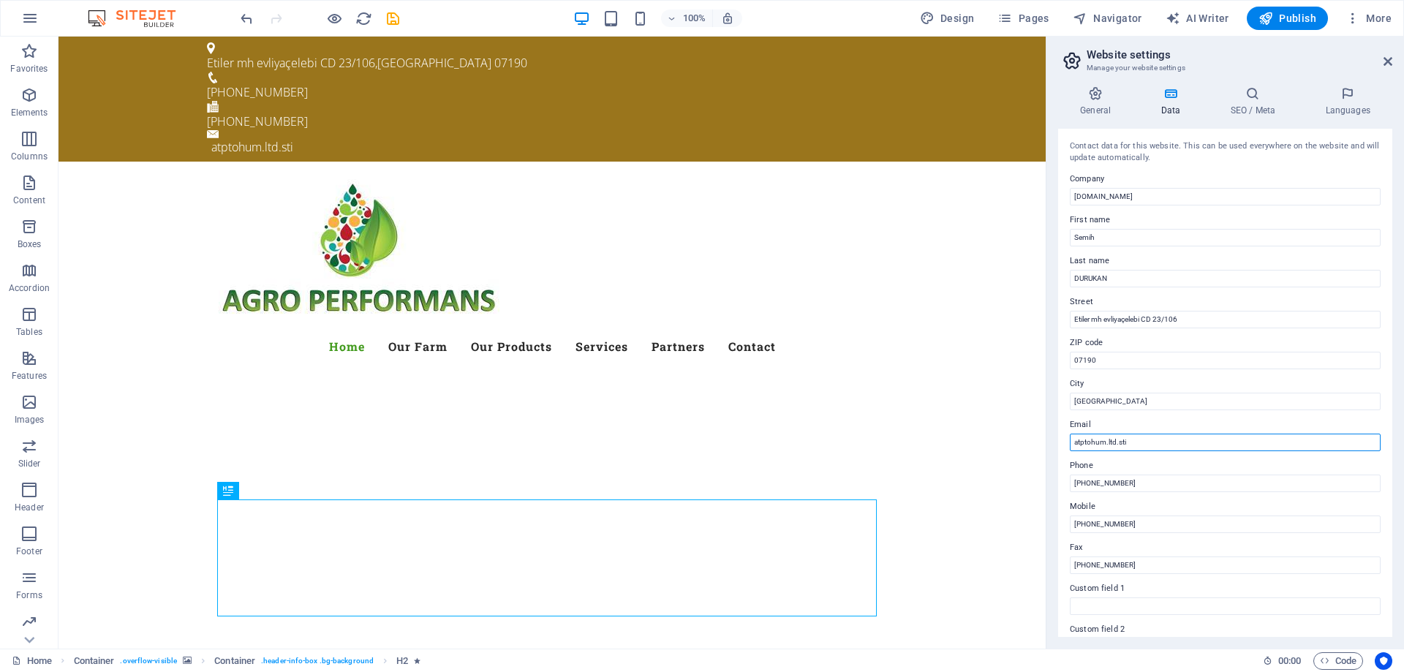
click at [1148, 441] on input "atptohum.ltd.sti" at bounding box center [1225, 443] width 311 height 18
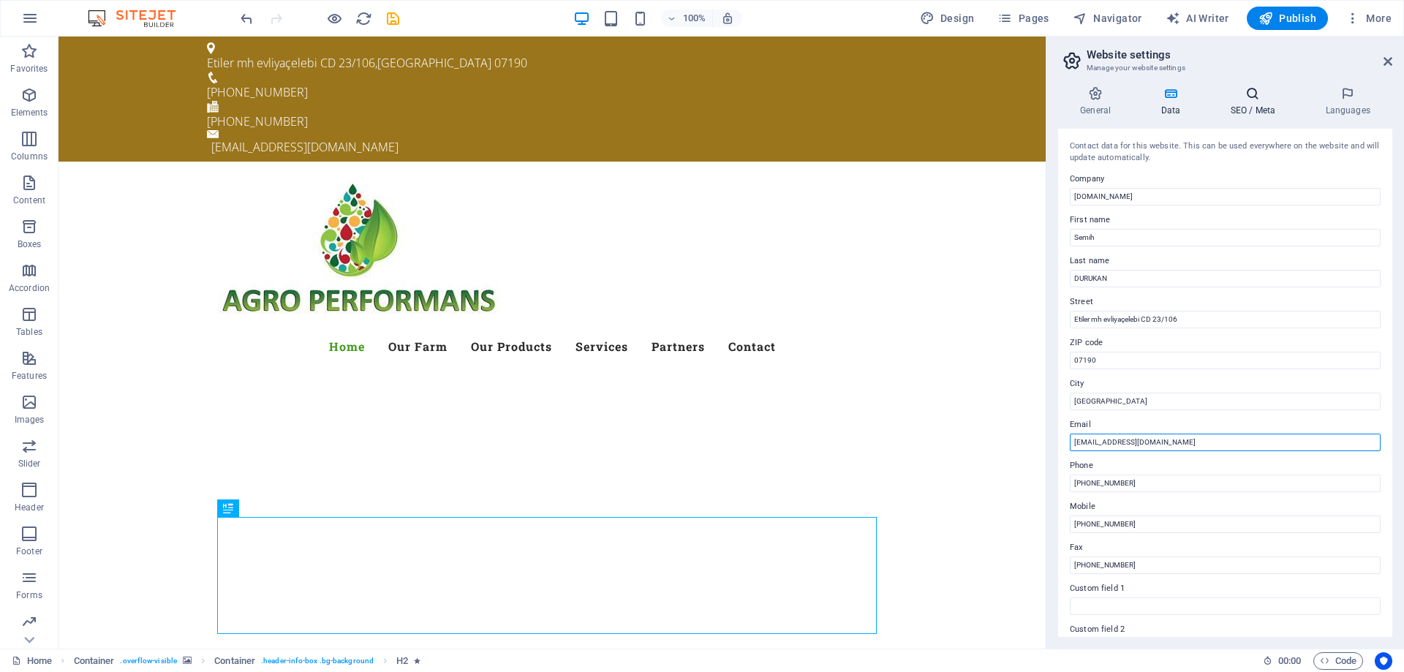
type input "[EMAIL_ADDRESS][DOMAIN_NAME]"
click at [1258, 115] on h4 "SEO / Meta" at bounding box center [1255, 101] width 95 height 31
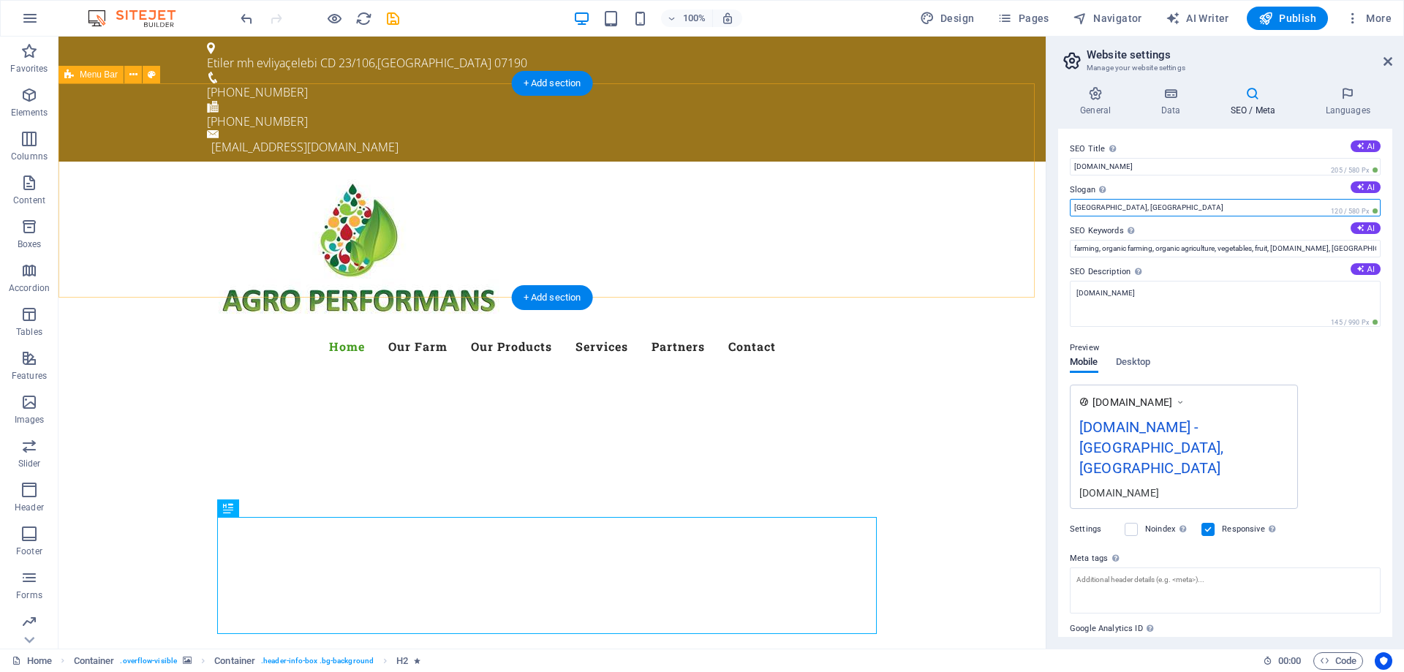
drag, startPoint x: 1197, startPoint y: 245, endPoint x: 1027, endPoint y: 206, distance: 174.8
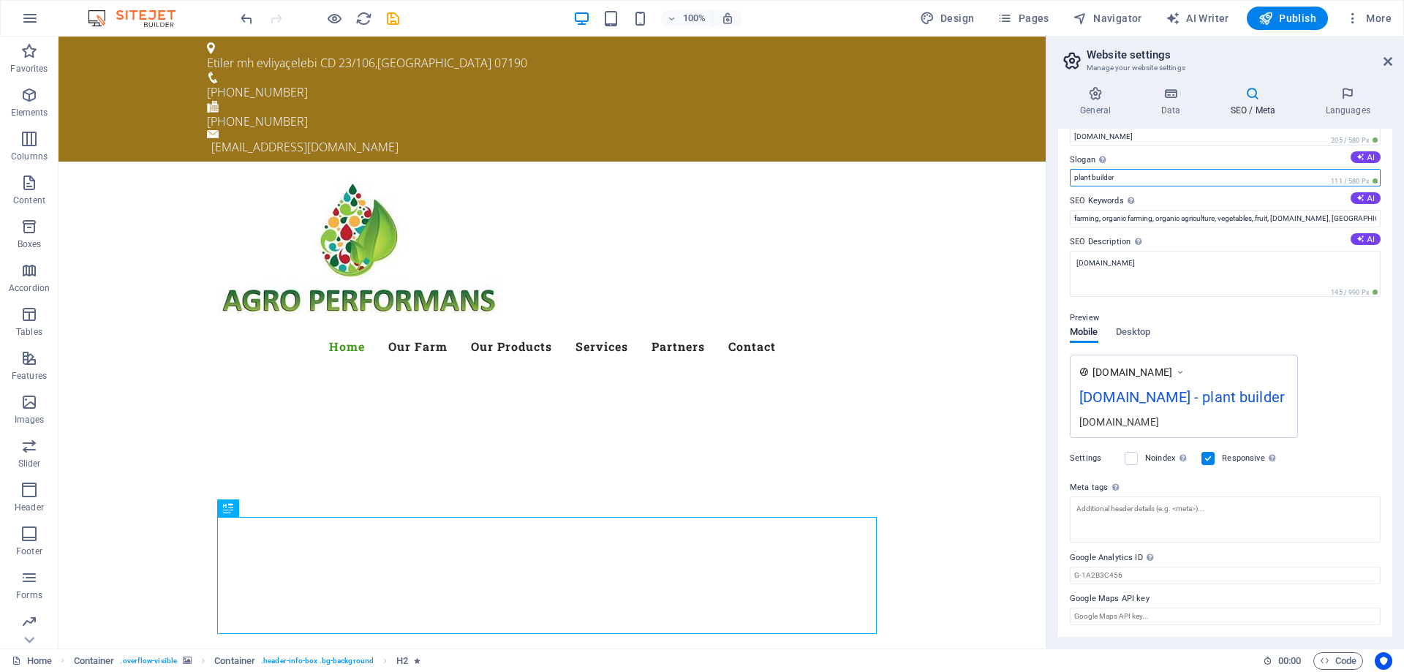
scroll to position [50, 0]
type input "plant builder"
click at [1352, 97] on icon at bounding box center [1348, 93] width 89 height 15
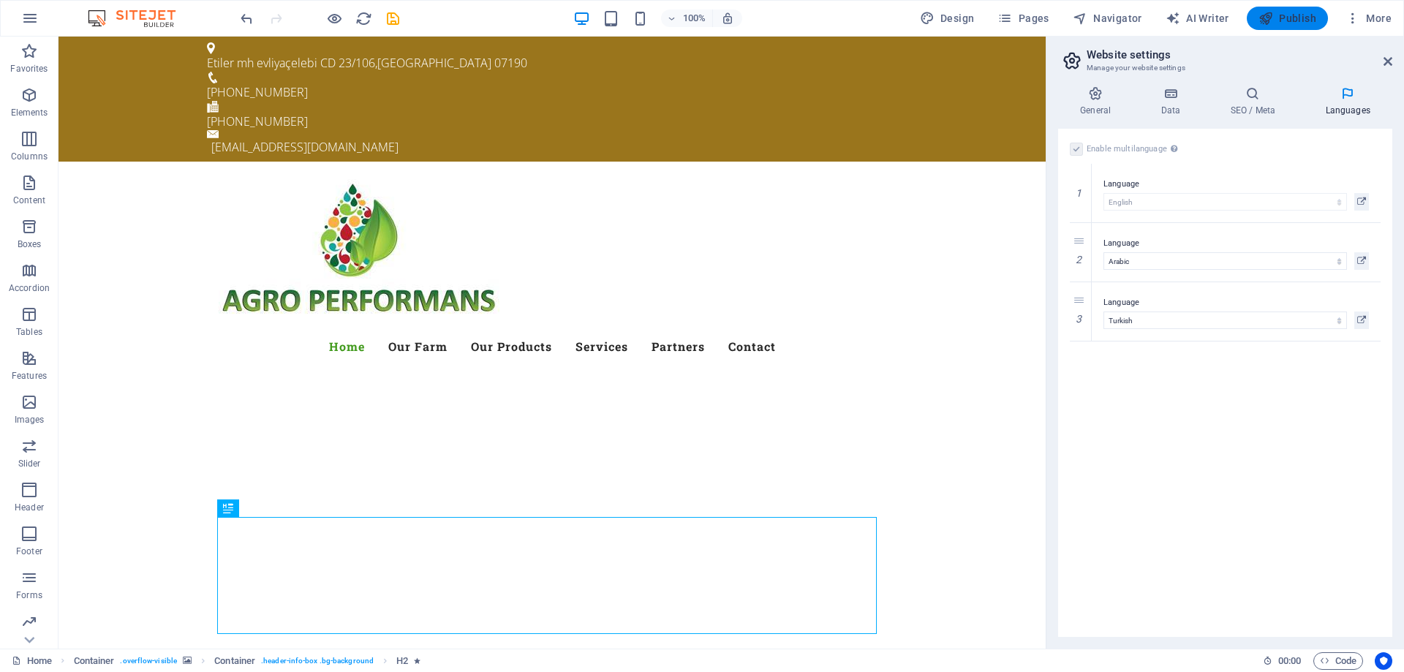
click at [1306, 22] on span "Publish" at bounding box center [1288, 18] width 58 height 15
